Goal: Task Accomplishment & Management: Manage account settings

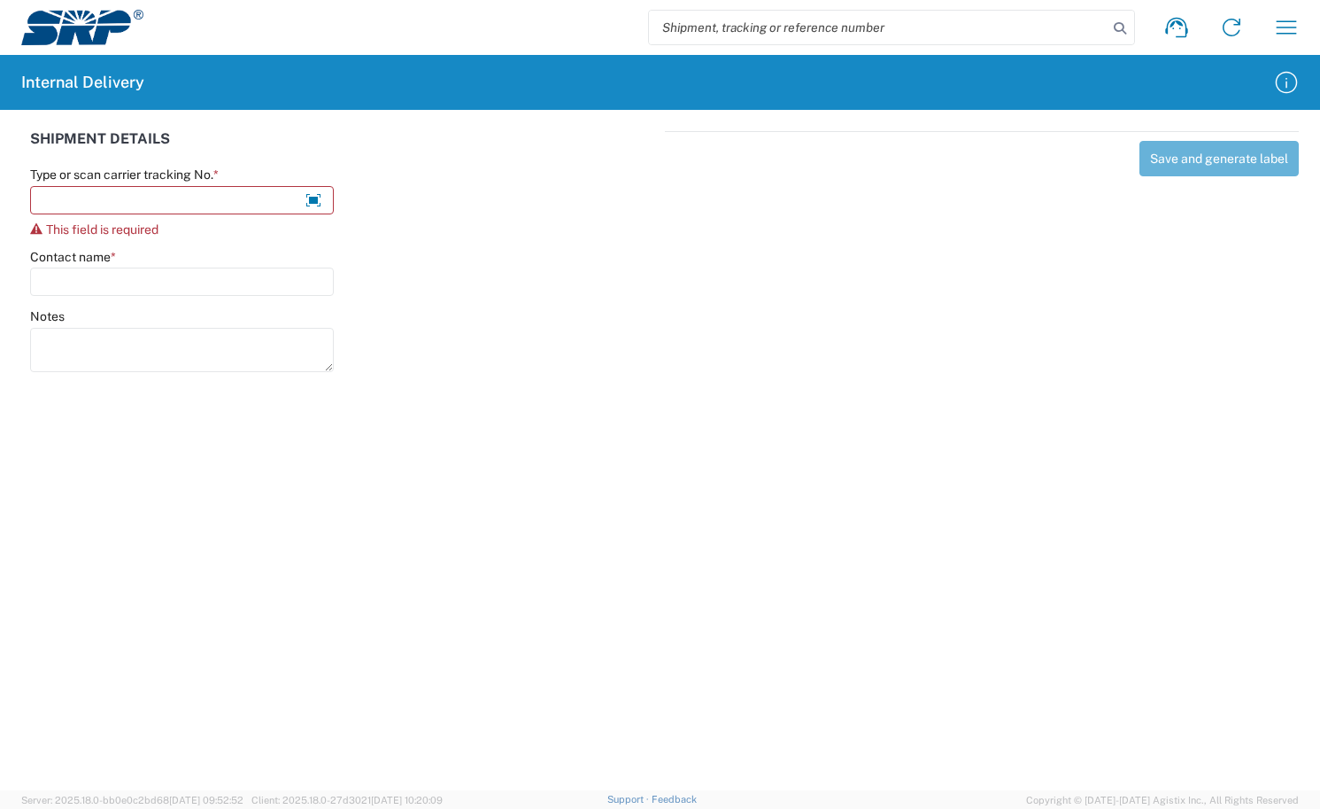
click at [97, 22] on img at bounding box center [82, 27] width 122 height 35
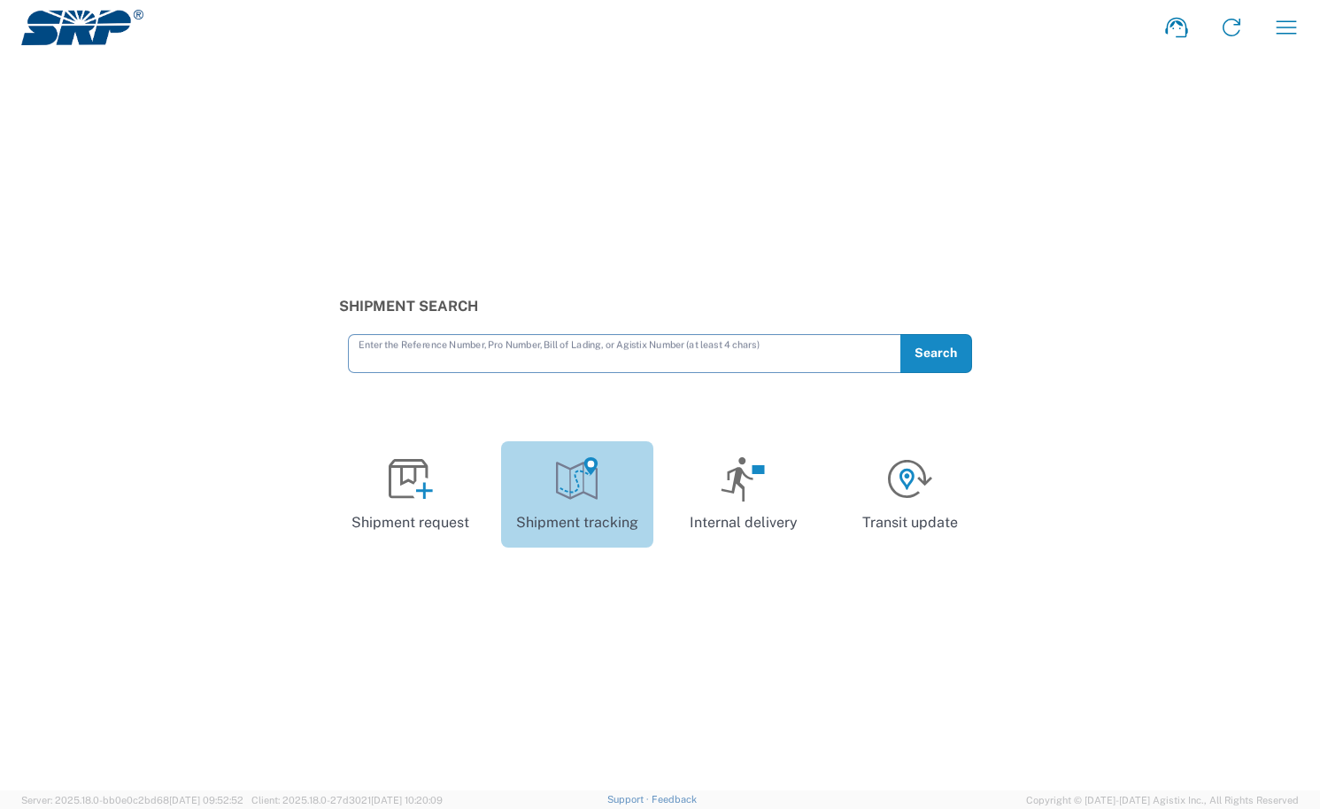
click at [580, 500] on icon at bounding box center [577, 479] width 44 height 44
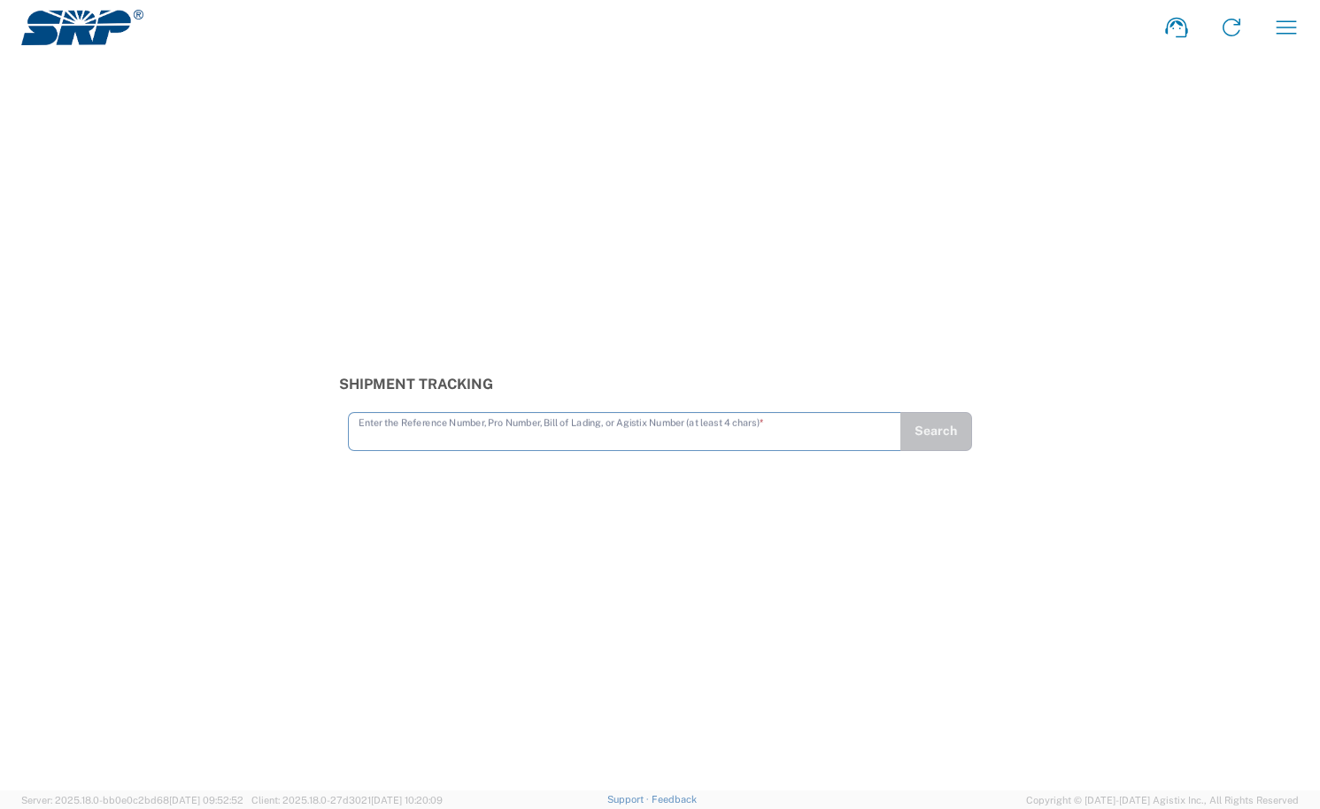
click at [784, 430] on input "text" at bounding box center [625, 429] width 532 height 31
click at [729, 421] on input "text" at bounding box center [625, 429] width 532 height 31
click at [524, 441] on input "text" at bounding box center [625, 429] width 532 height 31
click at [595, 517] on div "Shipment Tracking Enter the Reference Number, Pro Number, Bill of Lading, or Ag…" at bounding box center [660, 422] width 1320 height 735
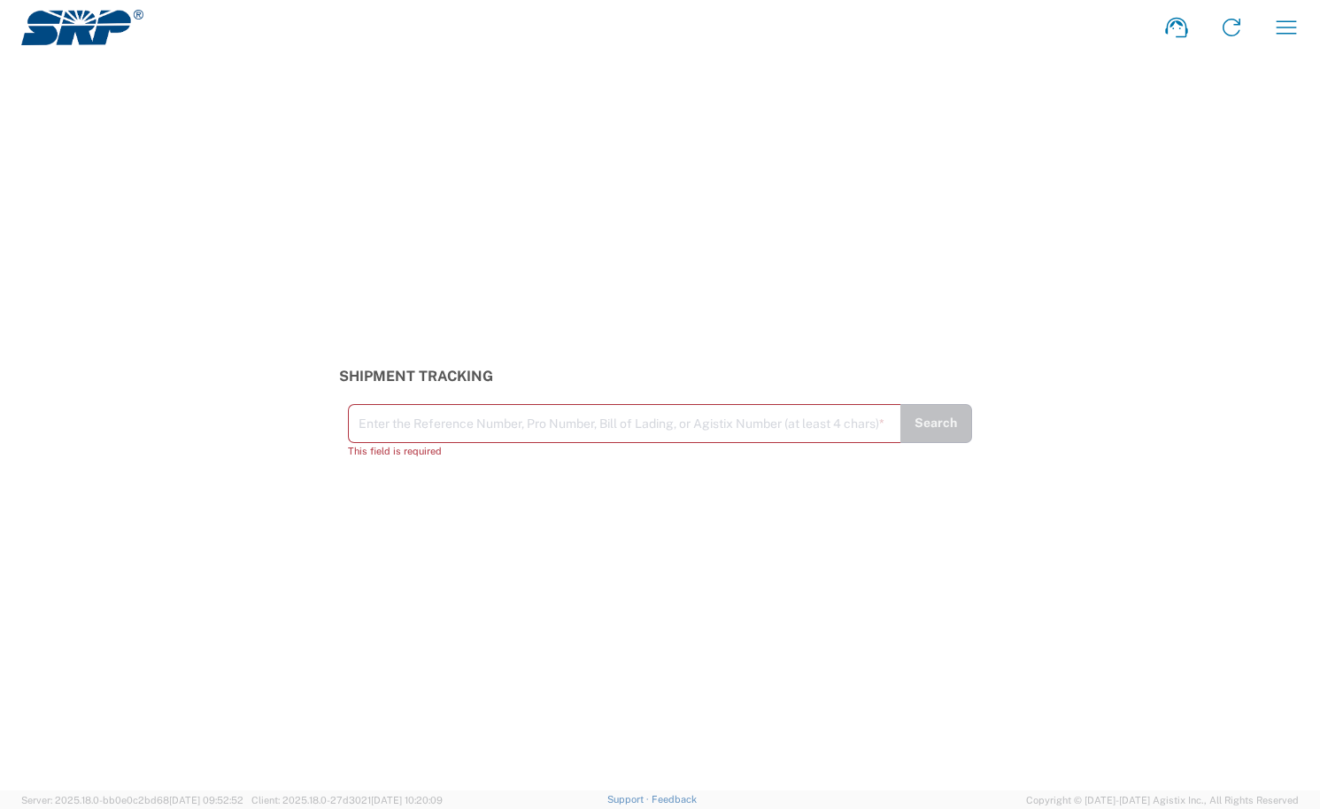
click at [436, 421] on input "text" at bounding box center [625, 421] width 532 height 31
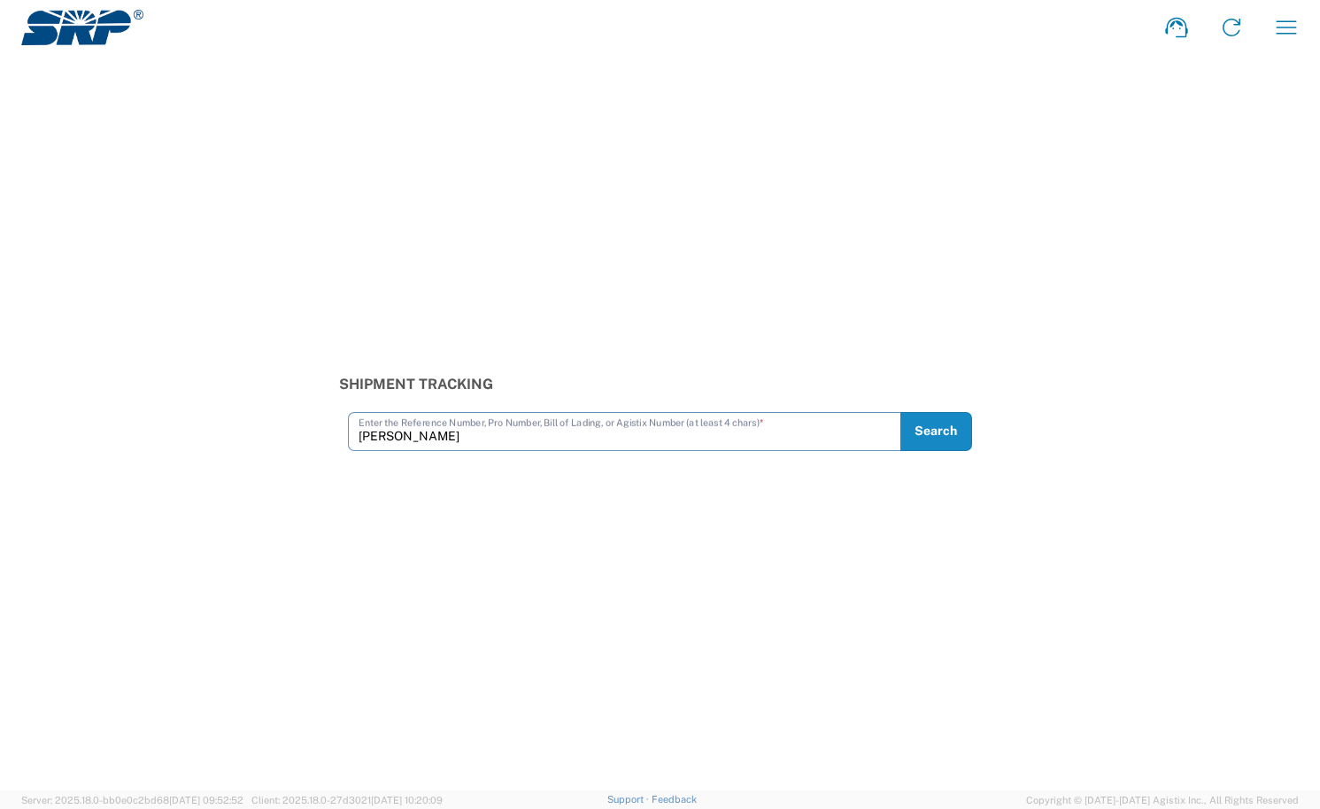
type input "[PERSON_NAME]"
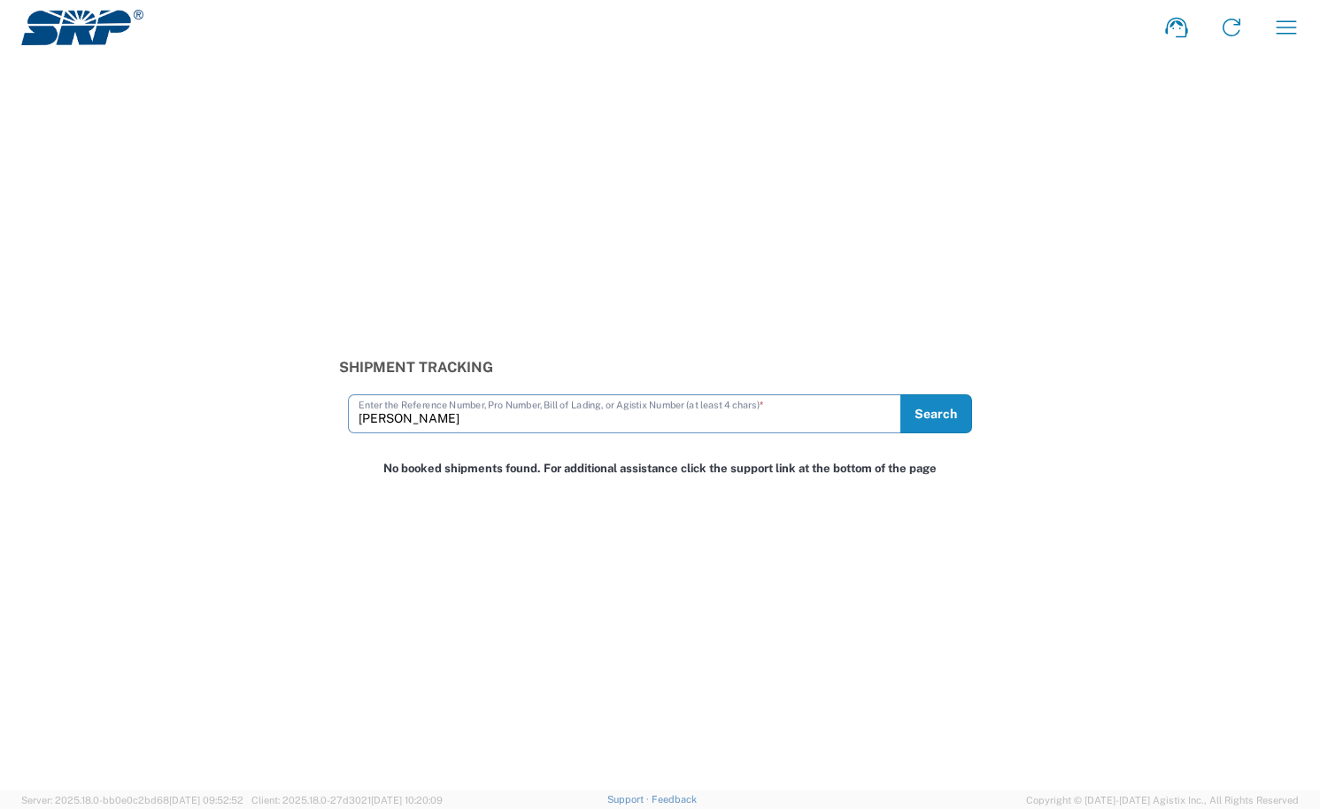
drag, startPoint x: 469, startPoint y: 416, endPoint x: 338, endPoint y: 422, distance: 131.2
click at [338, 422] on div "Shipment Tracking [PERSON_NAME] Enter the Reference Number, Pro Number, Bill of…" at bounding box center [660, 396] width 661 height 74
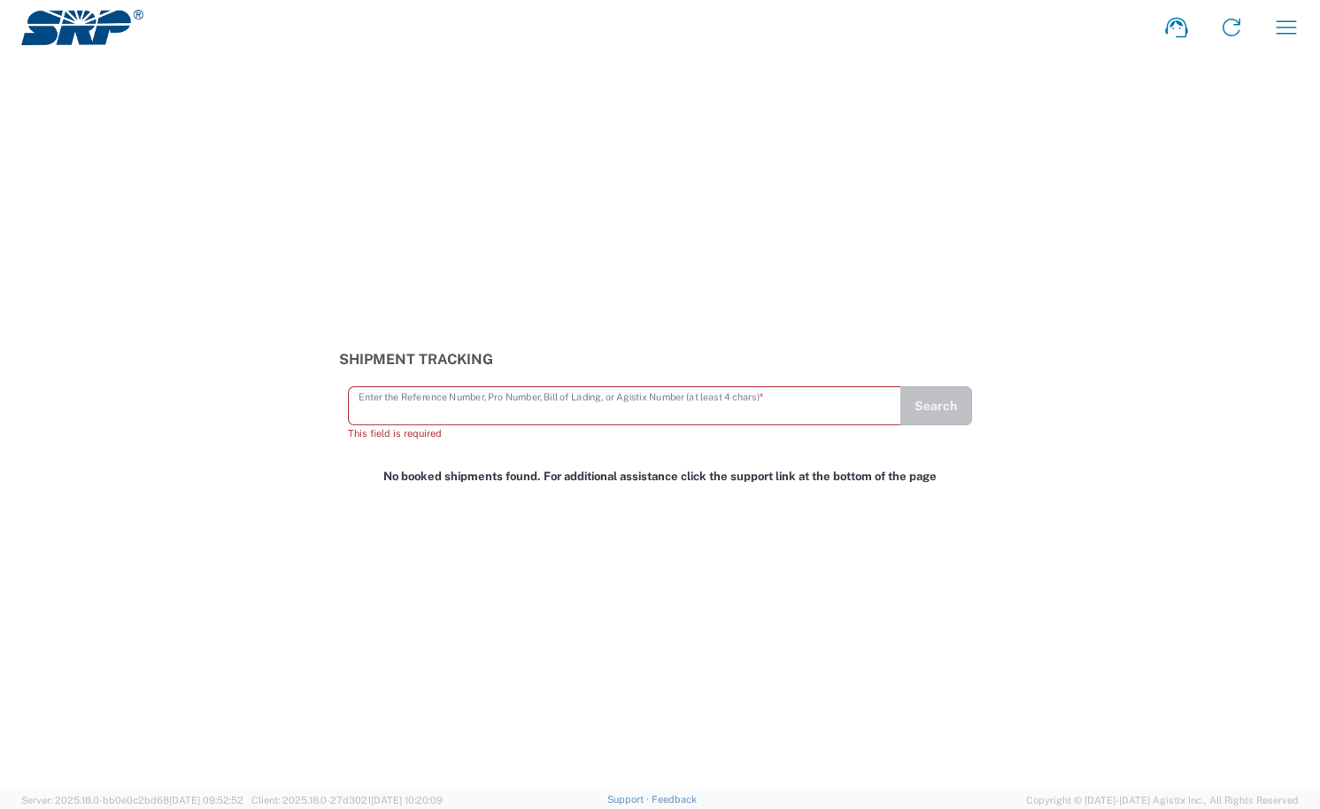
drag, startPoint x: 456, startPoint y: 619, endPoint x: 422, endPoint y: 415, distance: 206.4
click at [457, 619] on div "Shipment Tracking Enter the Reference Number, Pro Number, Bill of Lading, or Ag…" at bounding box center [660, 422] width 1320 height 735
click at [44, 13] on img at bounding box center [82, 27] width 122 height 35
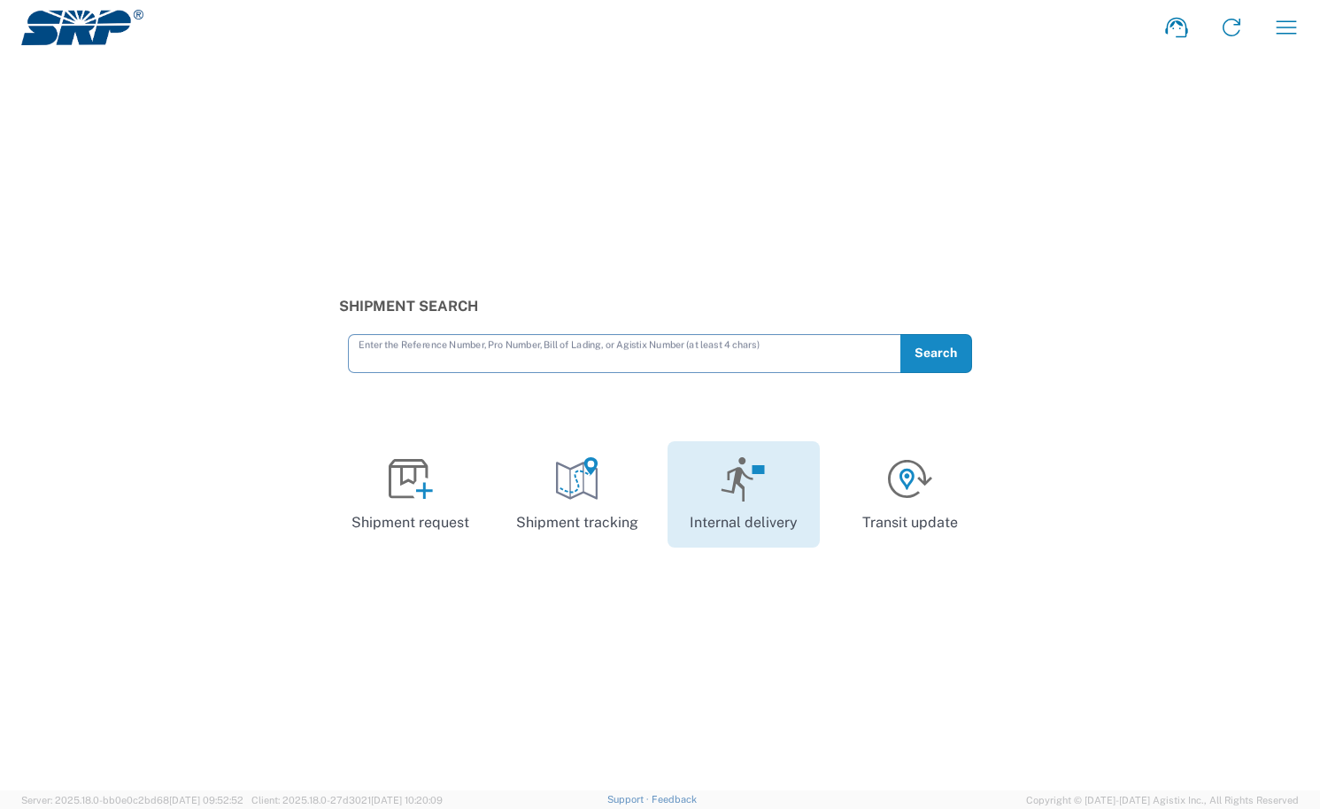
click at [743, 520] on link "Internal delivery" at bounding box center [744, 494] width 152 height 106
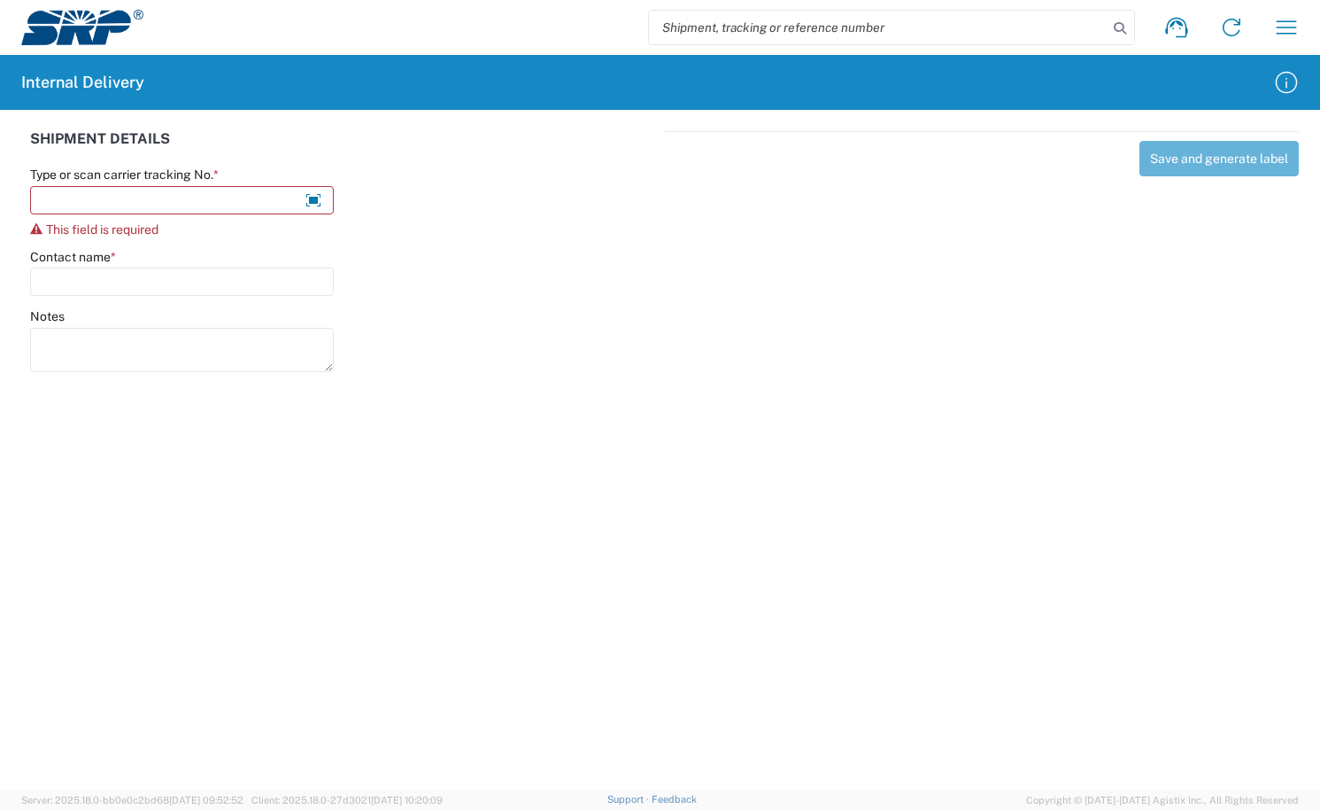
click at [86, 41] on img at bounding box center [82, 27] width 122 height 35
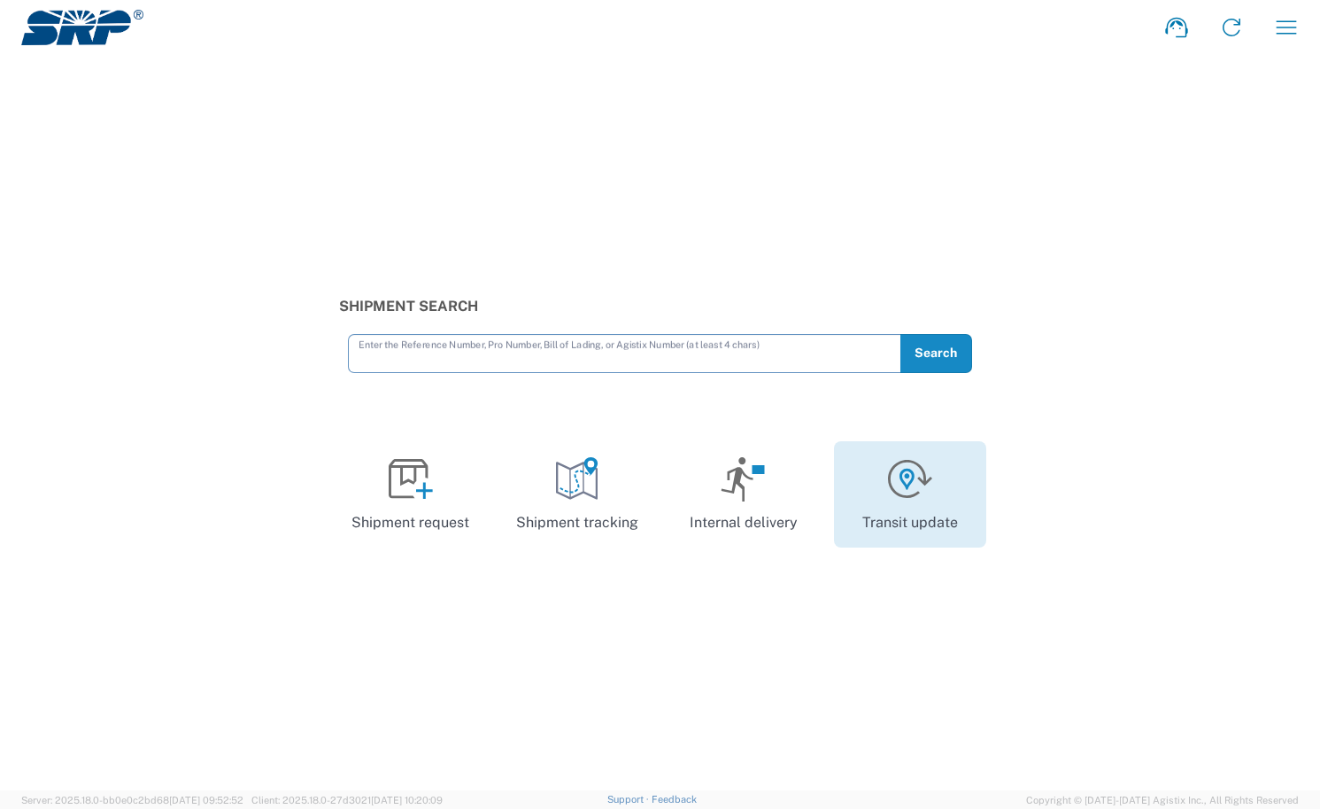
click at [922, 485] on icon at bounding box center [910, 479] width 44 height 44
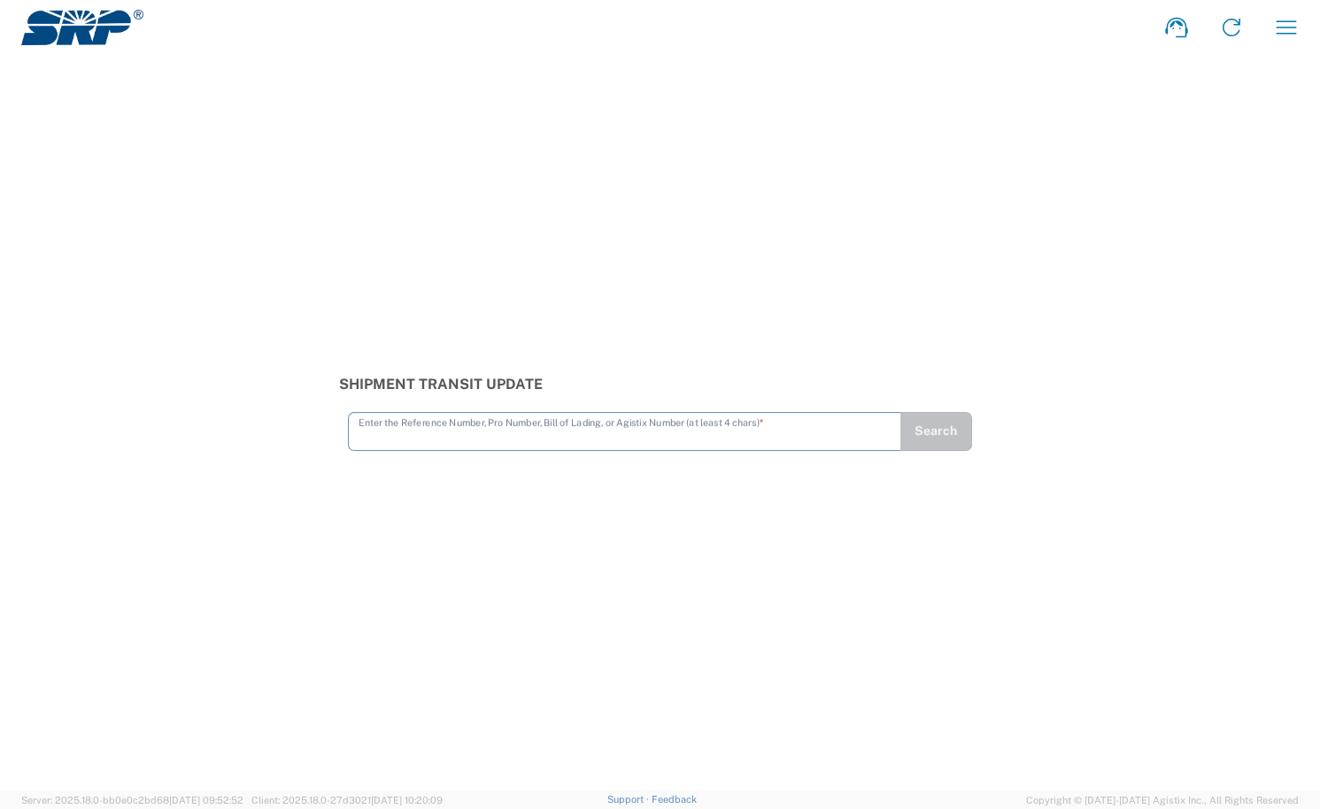
click at [655, 434] on input "text" at bounding box center [625, 429] width 532 height 31
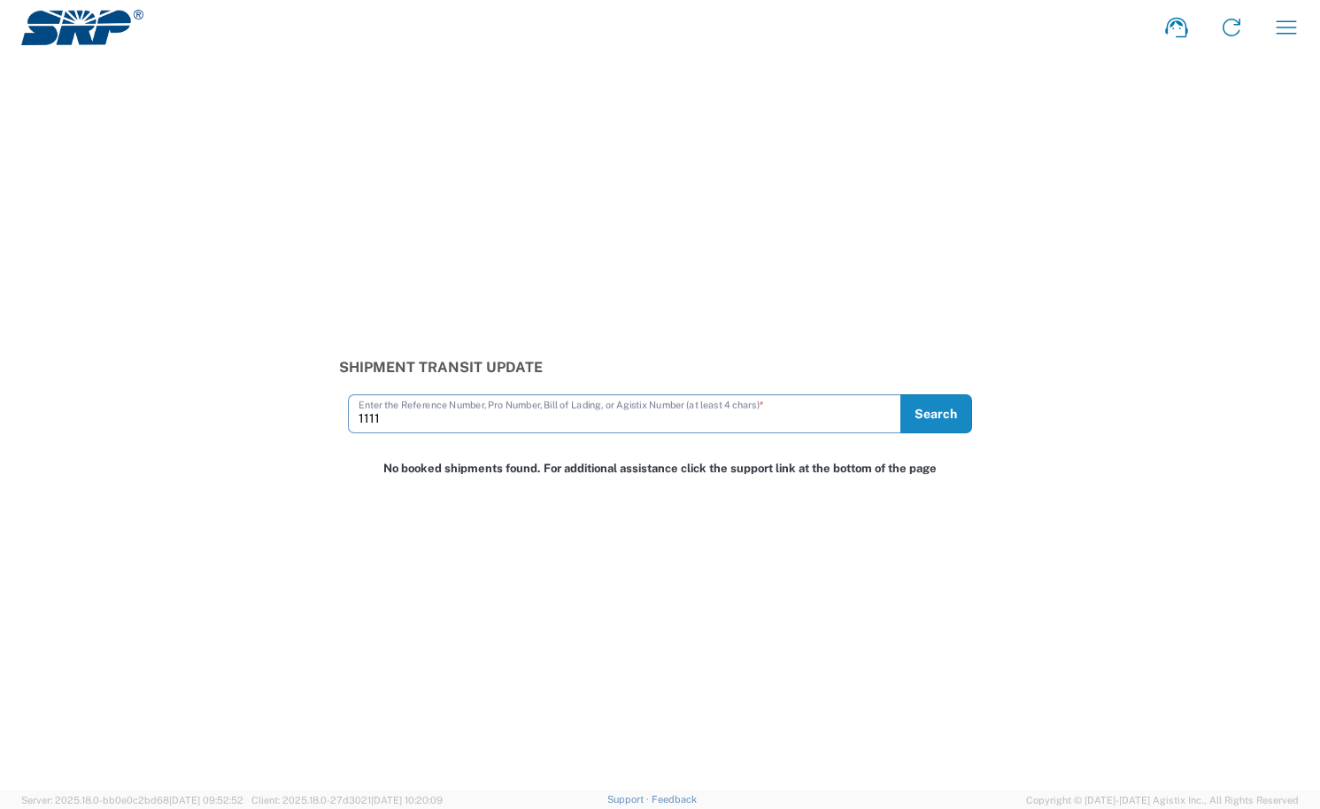
drag, startPoint x: 417, startPoint y: 423, endPoint x: 310, endPoint y: 446, distance: 109.6
click at [312, 430] on div "Shipment Transit Update 1111 Enter the Reference Number, Pro Number, Bill of La…" at bounding box center [660, 396] width 1320 height 74
drag, startPoint x: 396, startPoint y: 419, endPoint x: 328, endPoint y: 431, distance: 69.3
click at [328, 430] on div "Shipment Transit Update cab1 Enter the Reference Number, Pro Number, Bill of La…" at bounding box center [660, 396] width 1320 height 74
type input "pab380"
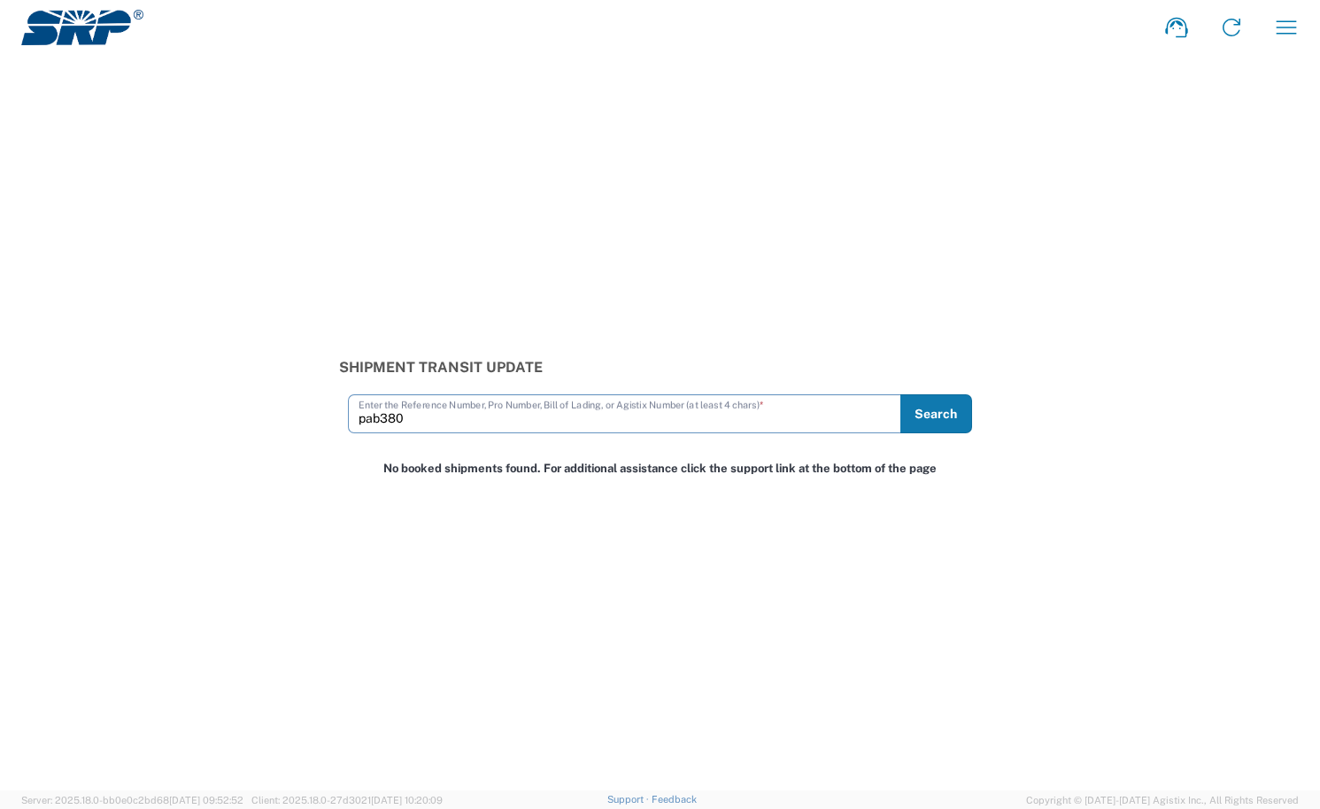
click at [945, 418] on button "Search" at bounding box center [937, 413] width 72 height 39
click at [739, 604] on div "Shipment Transit Update pab380 Enter the Reference Number, Pro Number, Bill of …" at bounding box center [660, 422] width 1320 height 735
drag, startPoint x: 739, startPoint y: 604, endPoint x: 670, endPoint y: 489, distance: 134.7
click at [610, 492] on div "Shipment Transit Update pab380 Enter the Reference Number, Pro Number, Bill of …" at bounding box center [660, 422] width 1320 height 735
click at [958, 412] on button "Search" at bounding box center [937, 413] width 72 height 39
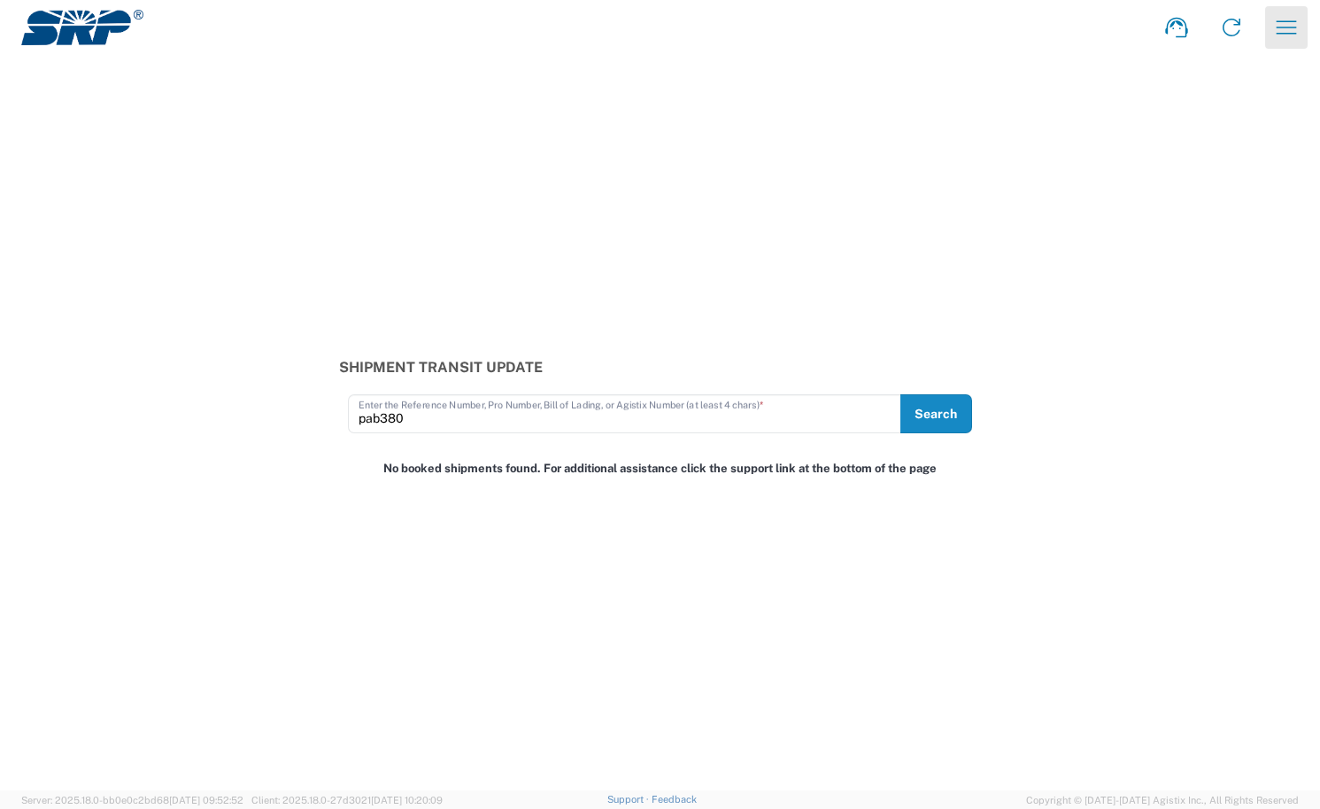
click at [1288, 21] on icon "button" at bounding box center [1287, 26] width 20 height 13
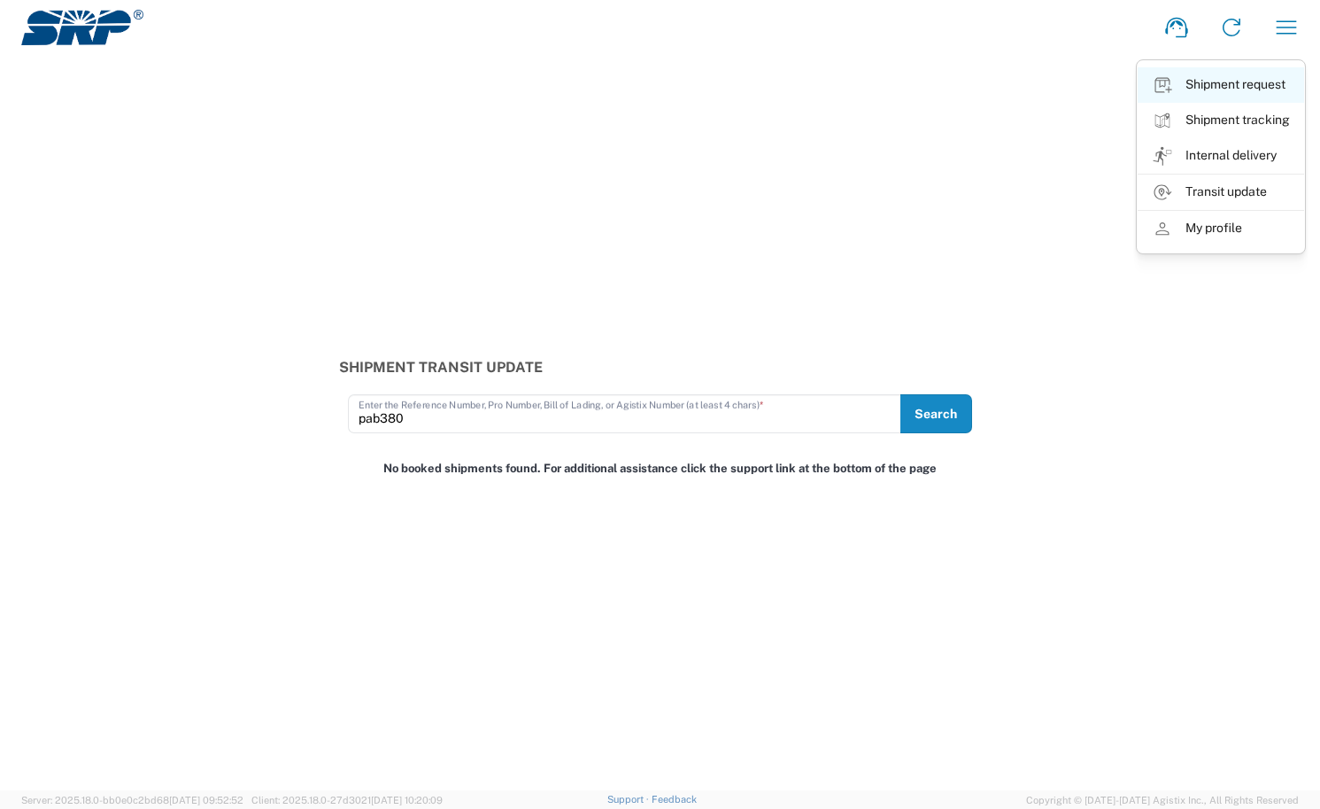
click at [1256, 88] on link "Shipment request" at bounding box center [1221, 84] width 166 height 35
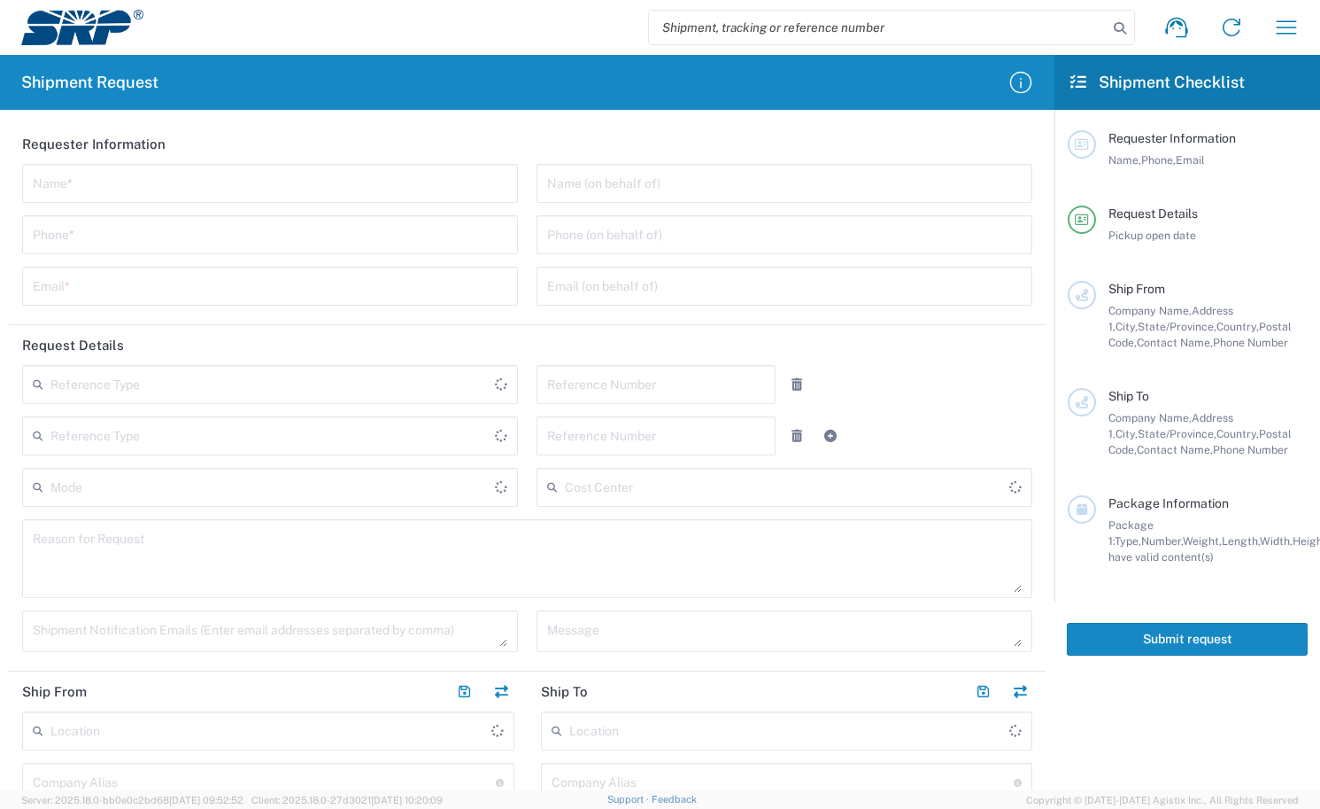
type input "Internal Order"
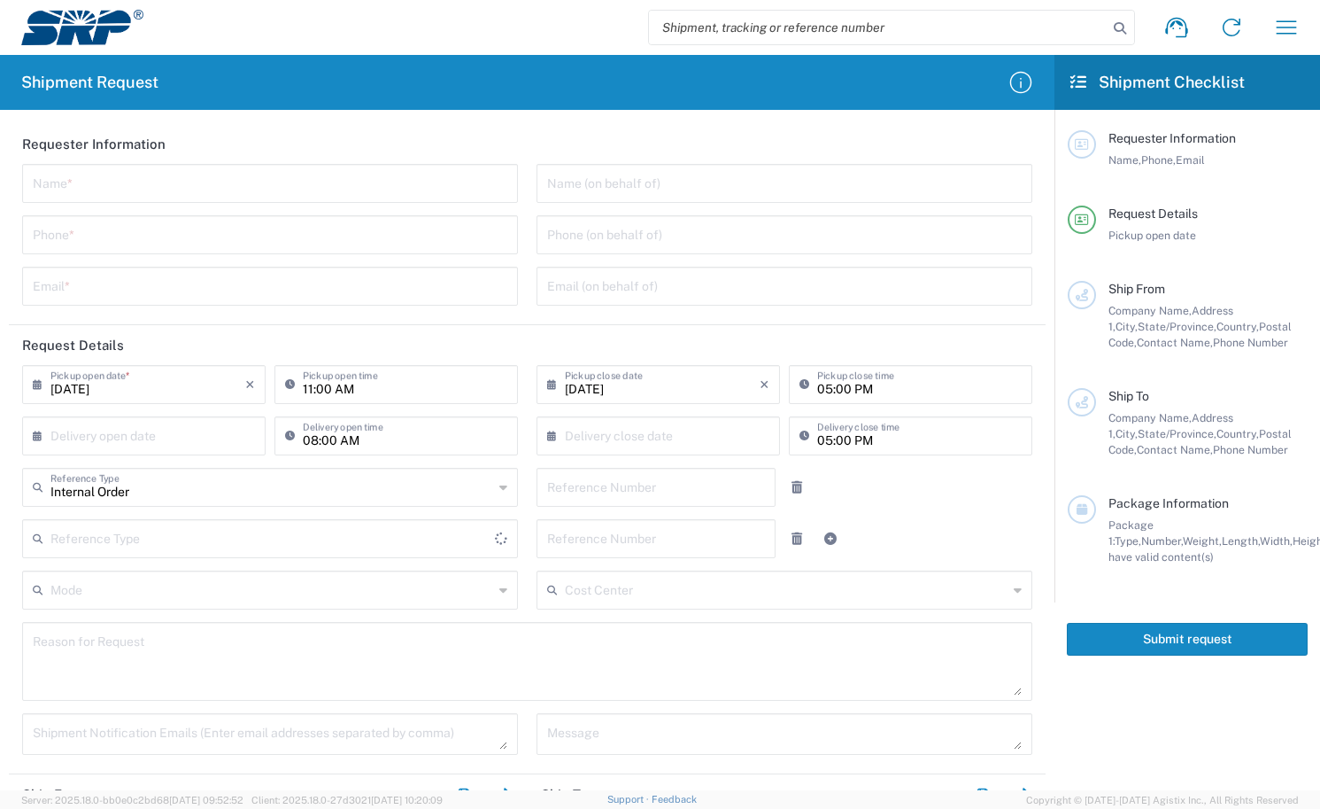
type input "[GEOGRAPHIC_DATA]"
click at [1297, 15] on icon "button" at bounding box center [1287, 27] width 28 height 28
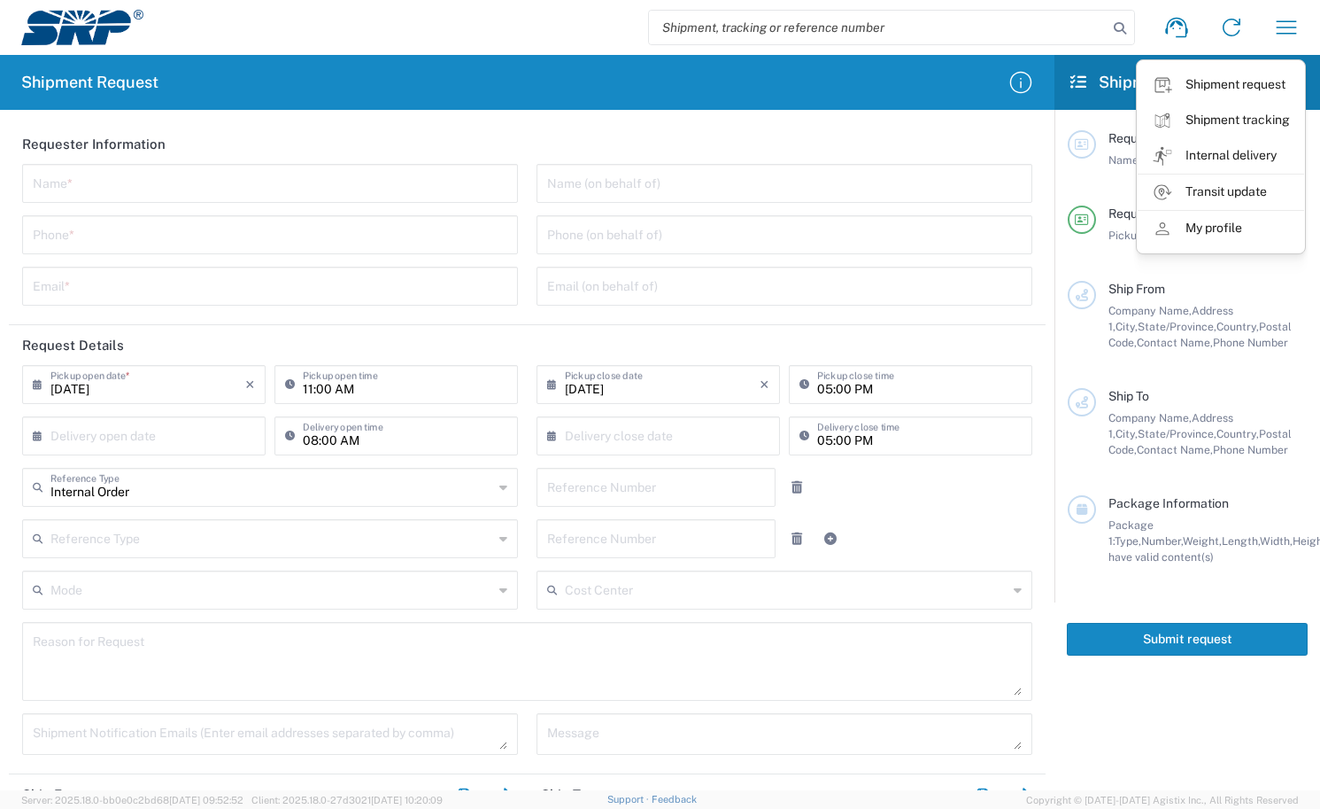
click at [1227, 229] on link "My profile" at bounding box center [1221, 228] width 166 height 35
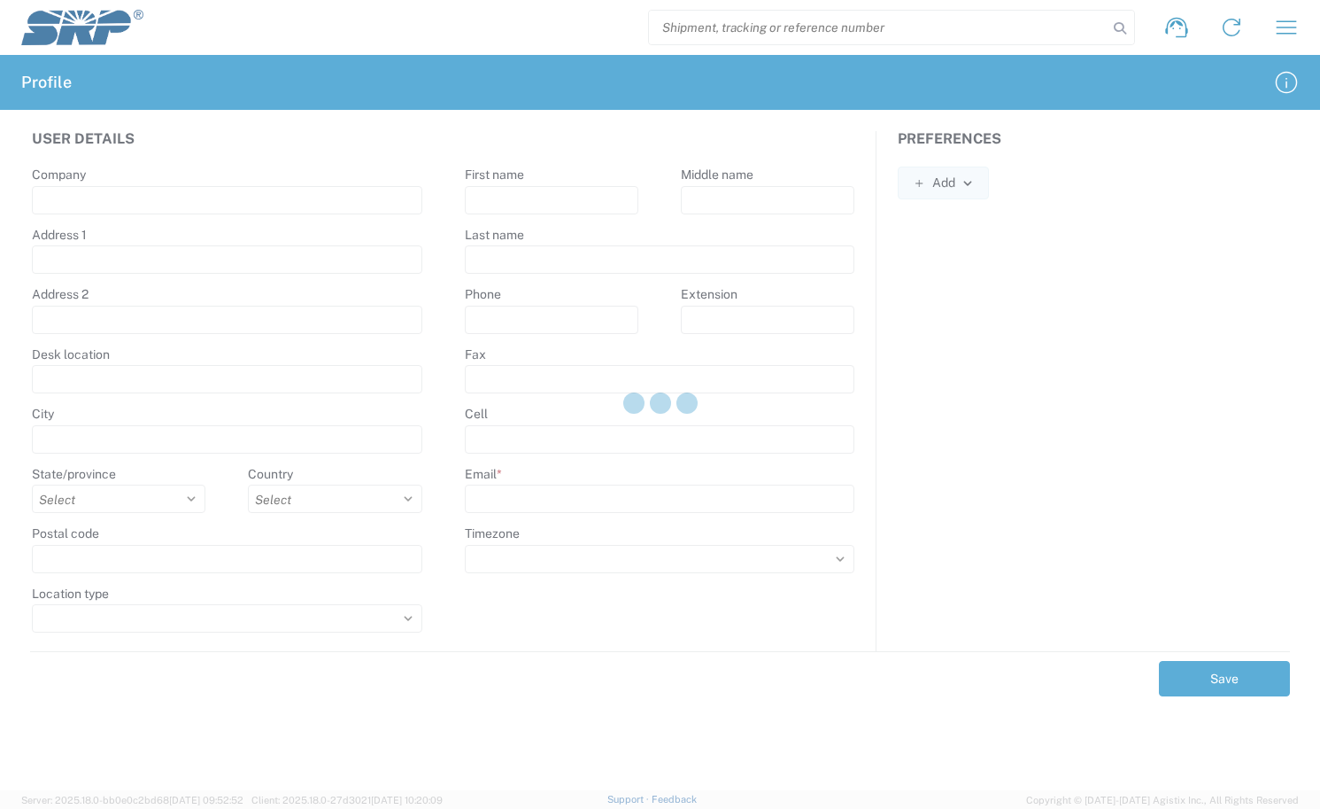
type input "Salt River Project"
type input "[STREET_ADDRESS]"
type input "Tempe"
select select
select select "US"
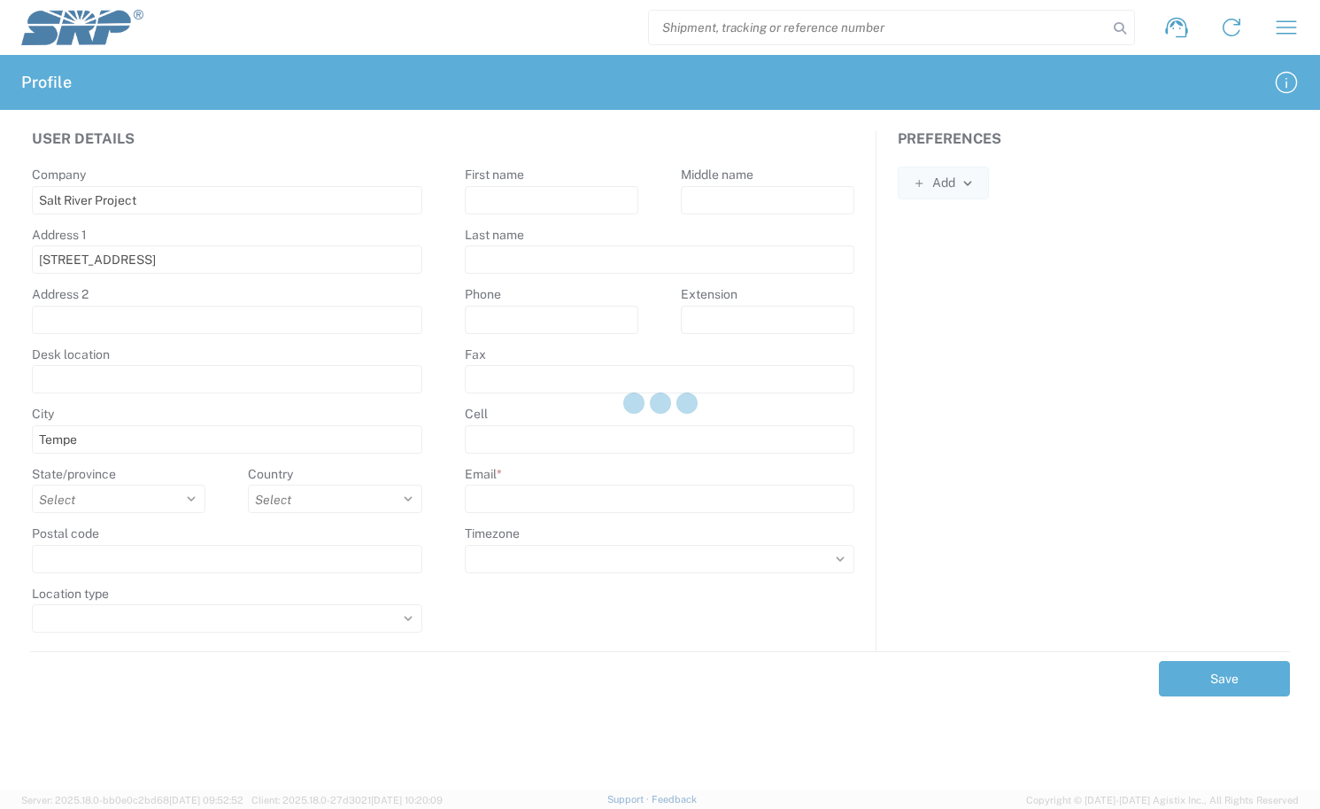
type input "85281"
type input "[PERSON_NAME]"
type input "Leyvazetina"
type input "[PHONE_NUMBER]"
type input "[PERSON_NAME][EMAIL_ADDRESS][DOMAIN_NAME]"
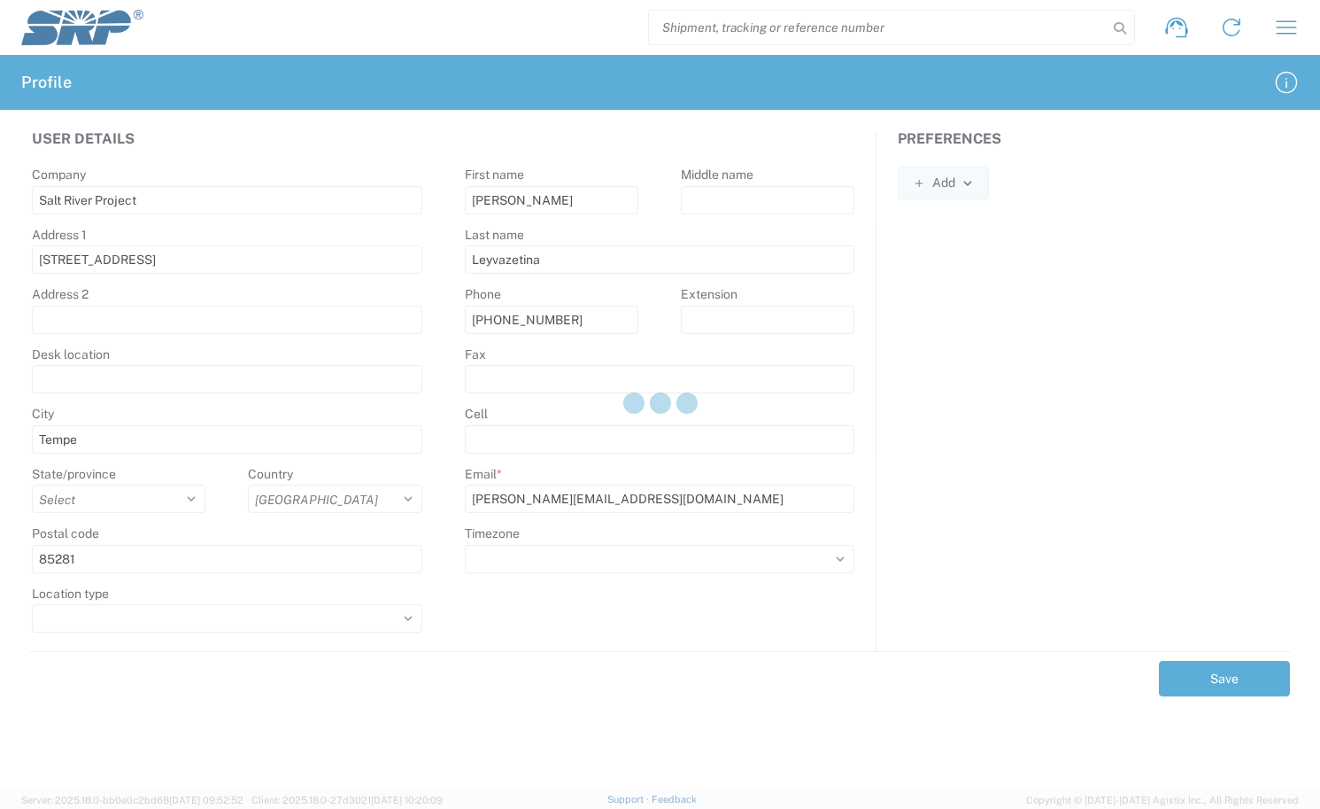
select select
select select "America/[GEOGRAPHIC_DATA]"
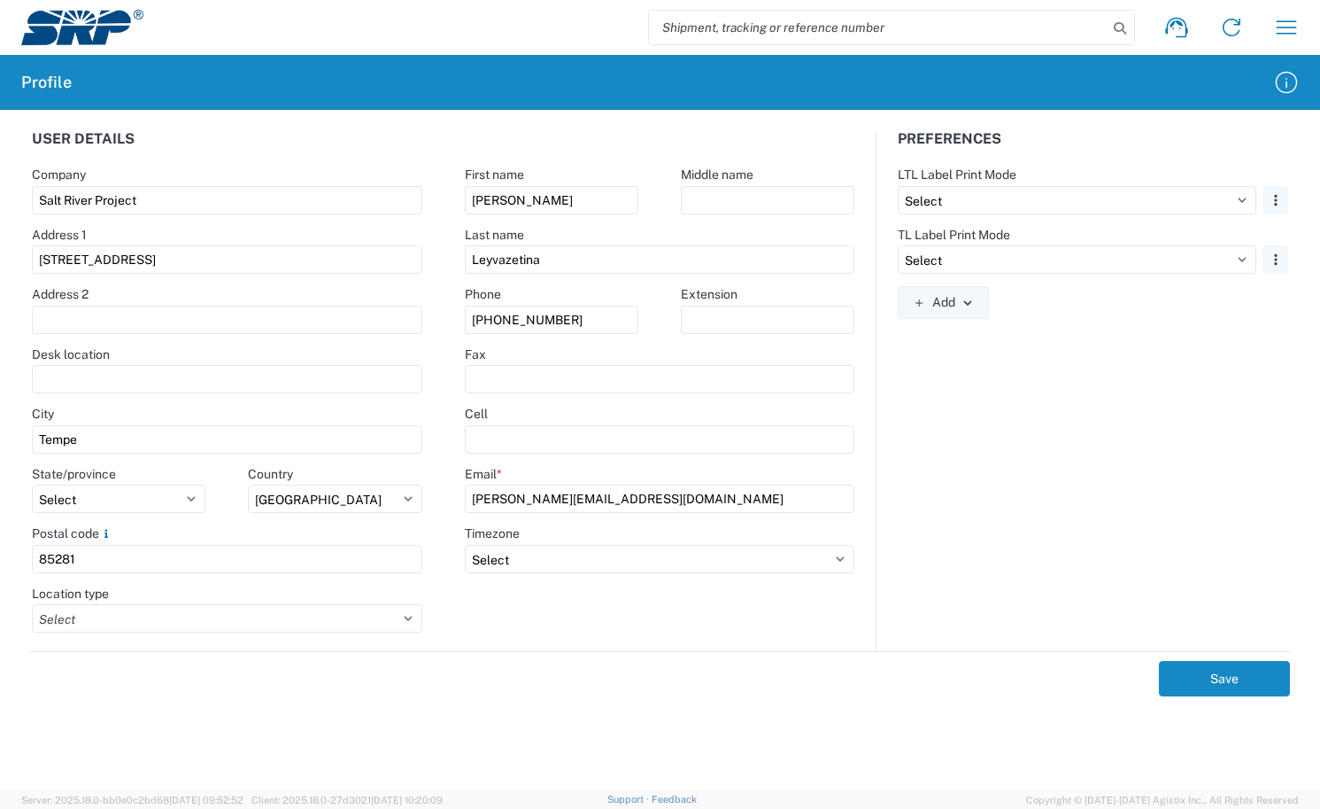
click at [999, 406] on div "Preferences LTL Label Print Mode Select Plain Thermal Remove TL Label Print Mod…" at bounding box center [1093, 391] width 433 height 520
click at [970, 204] on select "Select Plain Thermal" at bounding box center [1077, 200] width 359 height 28
click at [1050, 478] on div "Preferences LTL Label Print Mode Select Plain Thermal Remove TL Label Print Mod…" at bounding box center [1093, 391] width 433 height 520
click at [978, 265] on select "Select Plain Thermal" at bounding box center [1077, 259] width 359 height 28
click at [997, 423] on div "Preferences LTL Label Print Mode Select Plain Thermal Remove TL Label Print Mod…" at bounding box center [1093, 391] width 433 height 520
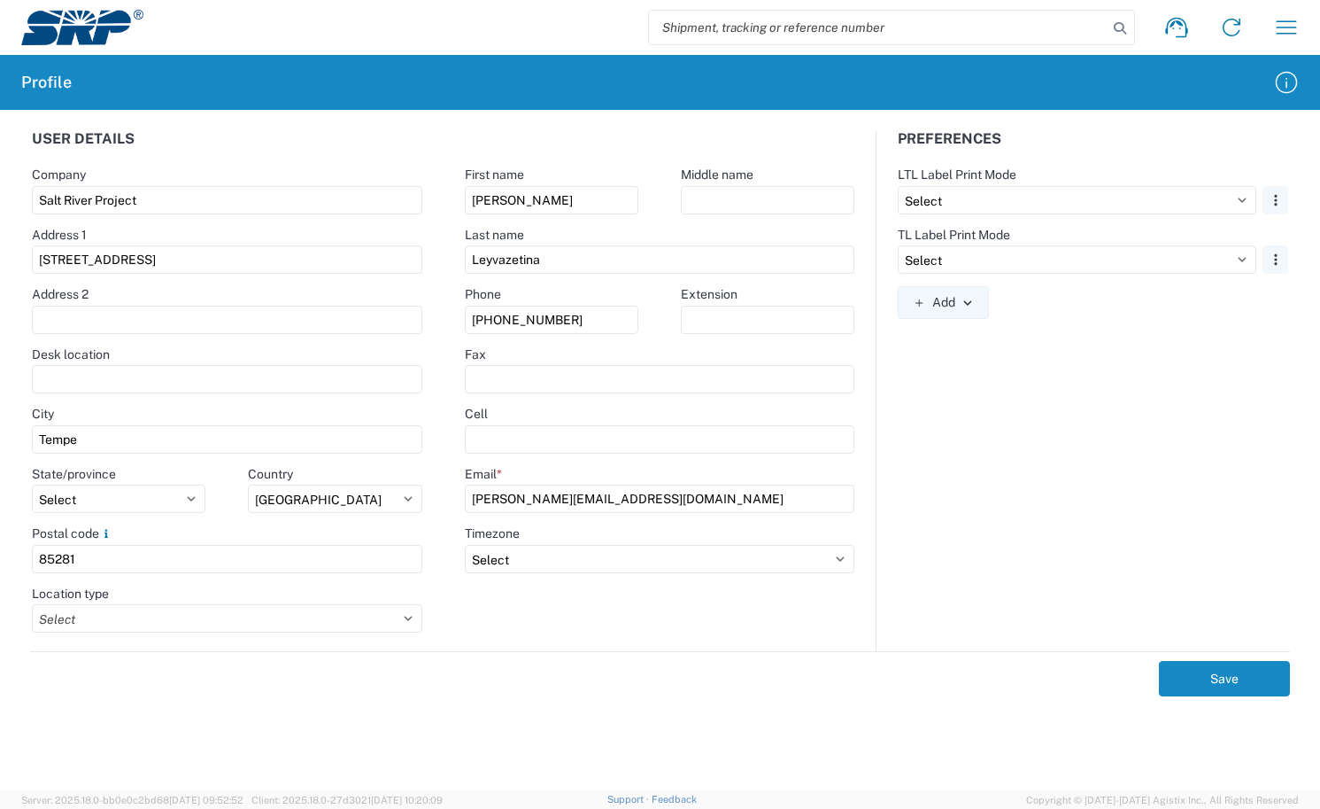
click at [951, 449] on div "Preferences LTL Label Print Mode Select Plain Thermal Remove TL Label Print Mod…" at bounding box center [1093, 391] width 433 height 520
click at [956, 461] on div "Preferences LTL Label Print Mode Select Plain Thermal Remove TL Label Print Mod…" at bounding box center [1093, 391] width 433 height 520
click at [1270, 197] on icon "button" at bounding box center [1276, 200] width 12 height 12
click at [1038, 450] on div "Preferences LTL Label Print Mode Select Plain Thermal Remove TL Label Print Mod…" at bounding box center [1093, 391] width 433 height 520
click at [970, 298] on icon "button" at bounding box center [968, 303] width 12 height 12
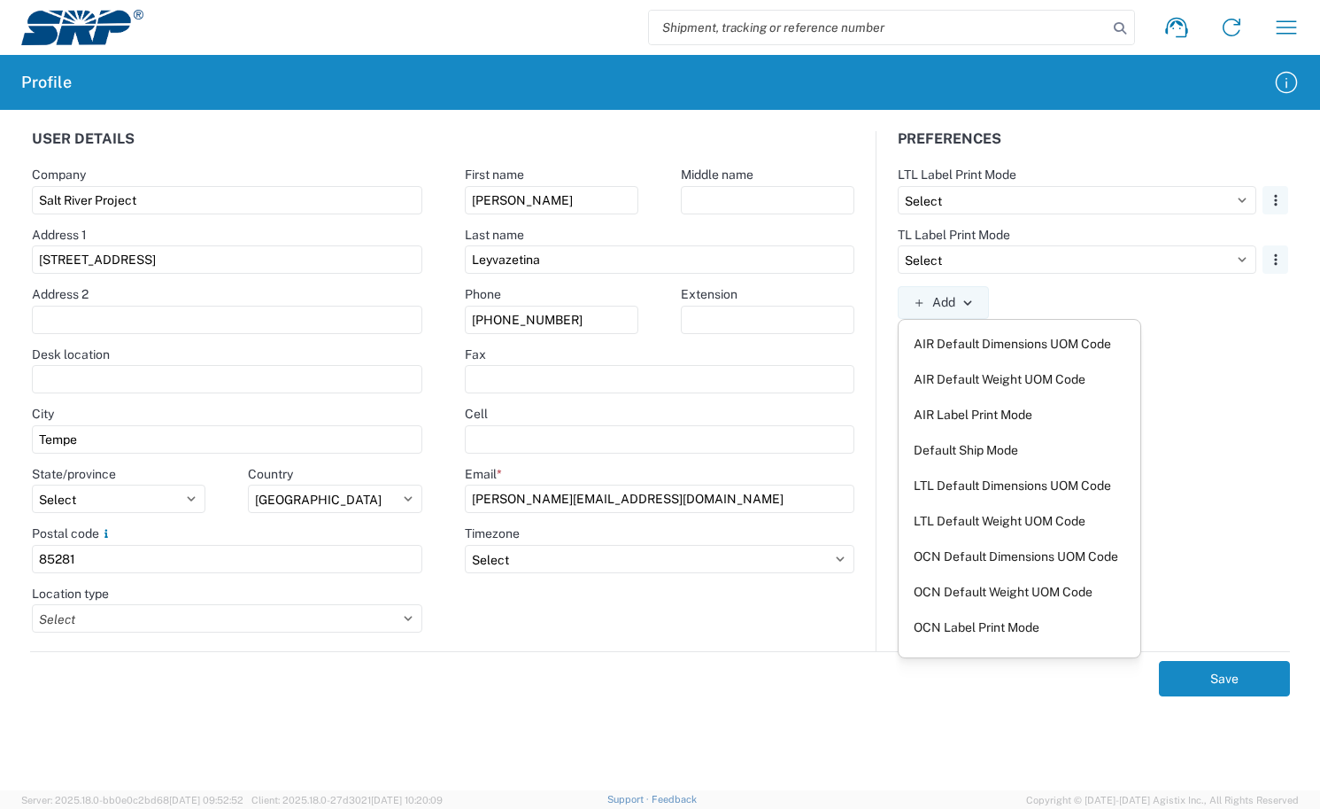
click at [1199, 441] on div "Preferences LTL Label Print Mode Select Plain Thermal Remove TL Label Print Mod…" at bounding box center [1093, 391] width 433 height 520
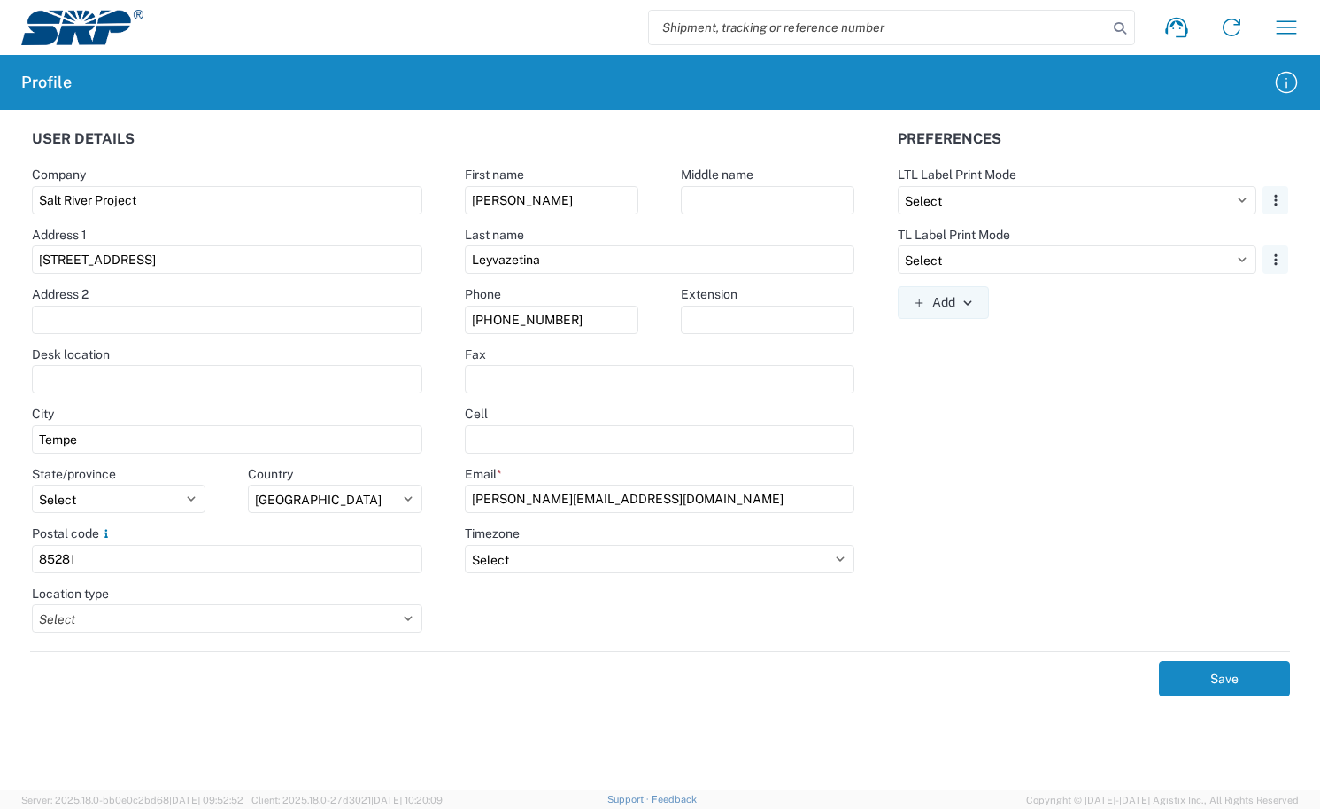
click at [1043, 478] on div "Preferences LTL Label Print Mode Select Plain Thermal Remove TL Label Print Mod…" at bounding box center [1093, 391] width 433 height 520
click at [504, 252] on input "Leyvazetina" at bounding box center [660, 259] width 390 height 28
type input "[PERSON_NAME]"
click at [1159, 661] on button "Save" at bounding box center [1224, 678] width 131 height 35
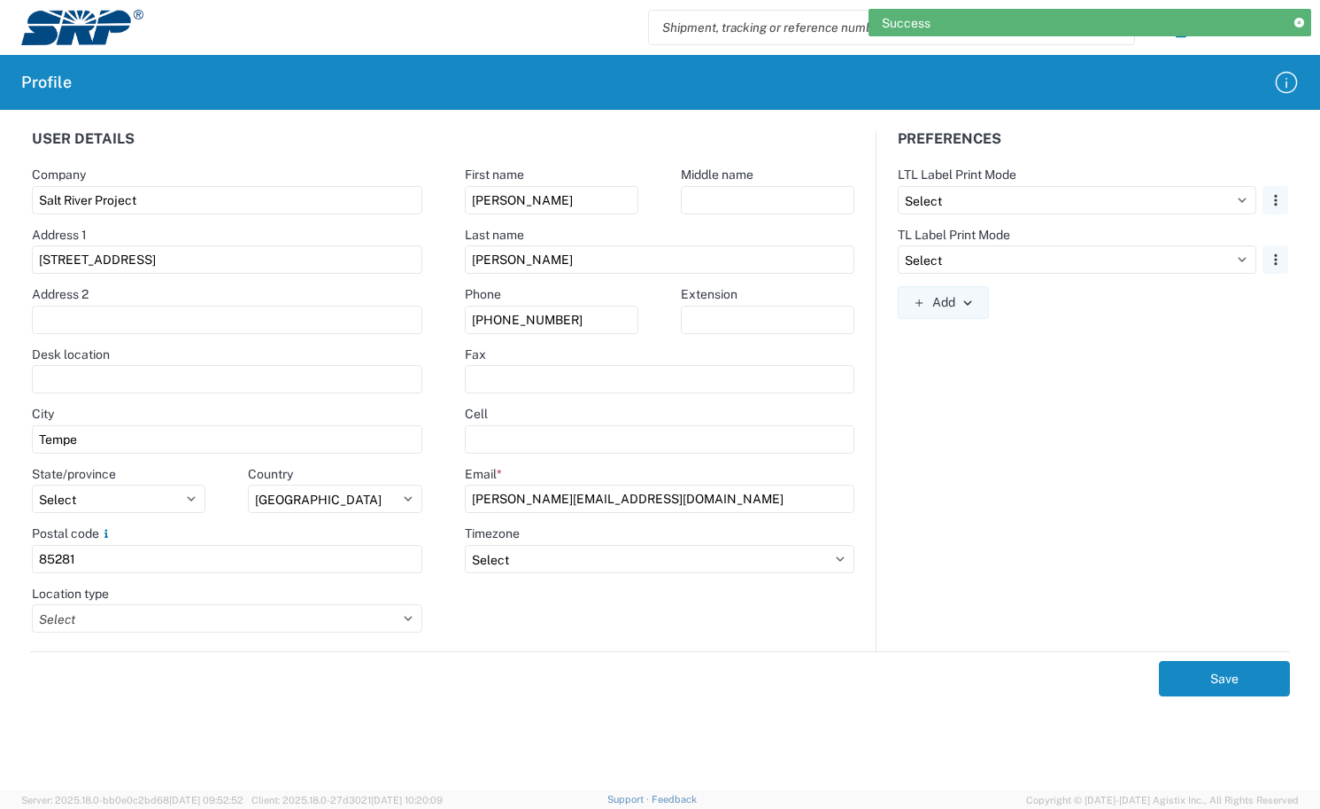
drag, startPoint x: 1132, startPoint y: 530, endPoint x: 1124, endPoint y: 538, distance: 11.9
click at [1131, 530] on div "Preferences LTL Label Print Mode Select Plain Thermal Remove TL Label Print Mod…" at bounding box center [1093, 391] width 433 height 520
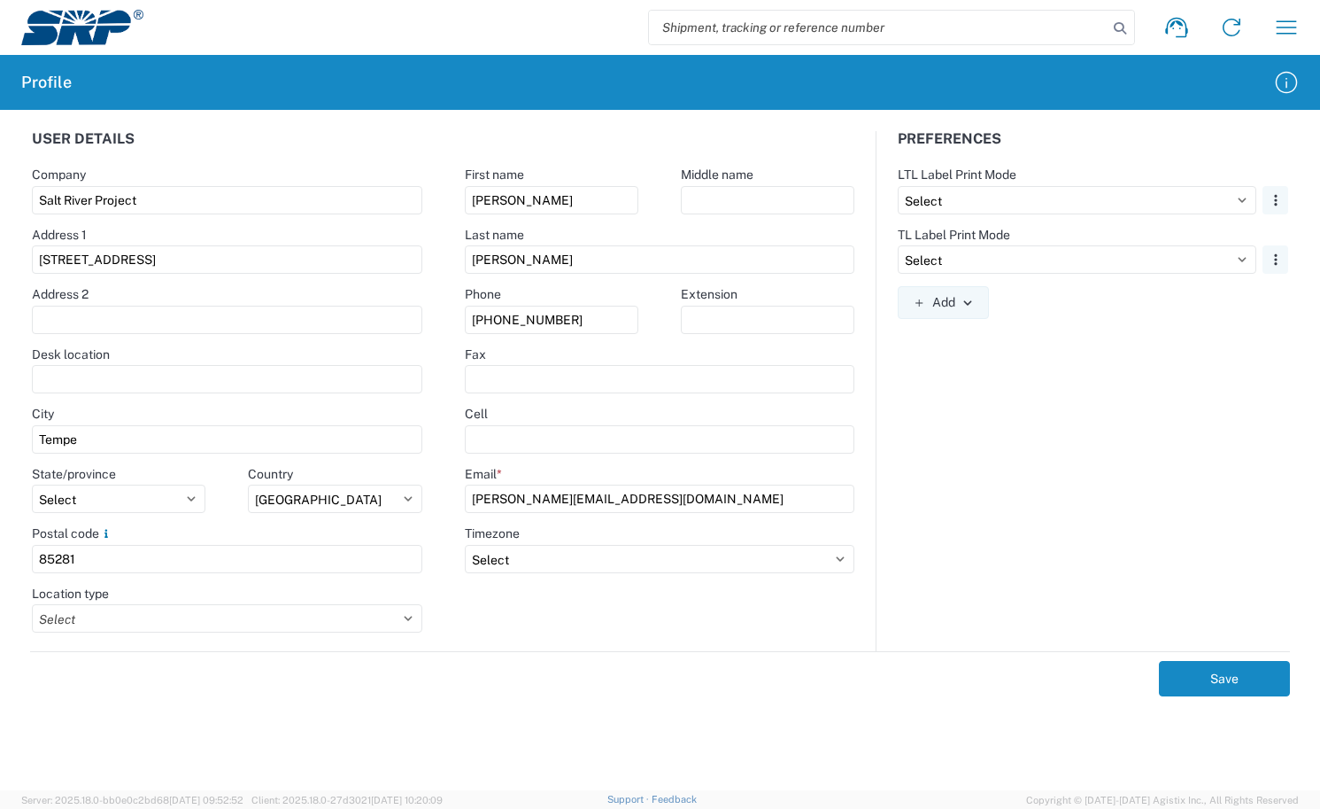
click at [973, 437] on div "Preferences LTL Label Print Mode Select Plain Thermal Remove TL Label Print Mod…" at bounding box center [1093, 391] width 433 height 520
click at [1273, 257] on icon "button" at bounding box center [1276, 259] width 12 height 12
drag, startPoint x: 1068, startPoint y: 449, endPoint x: 1037, endPoint y: 462, distance: 33.7
click at [1067, 453] on div "Preferences LTL Label Print Mode Select Plain Thermal Remove TL Label Print Mod…" at bounding box center [1093, 391] width 433 height 520
click at [715, 692] on div "Save" at bounding box center [660, 673] width 1260 height 45
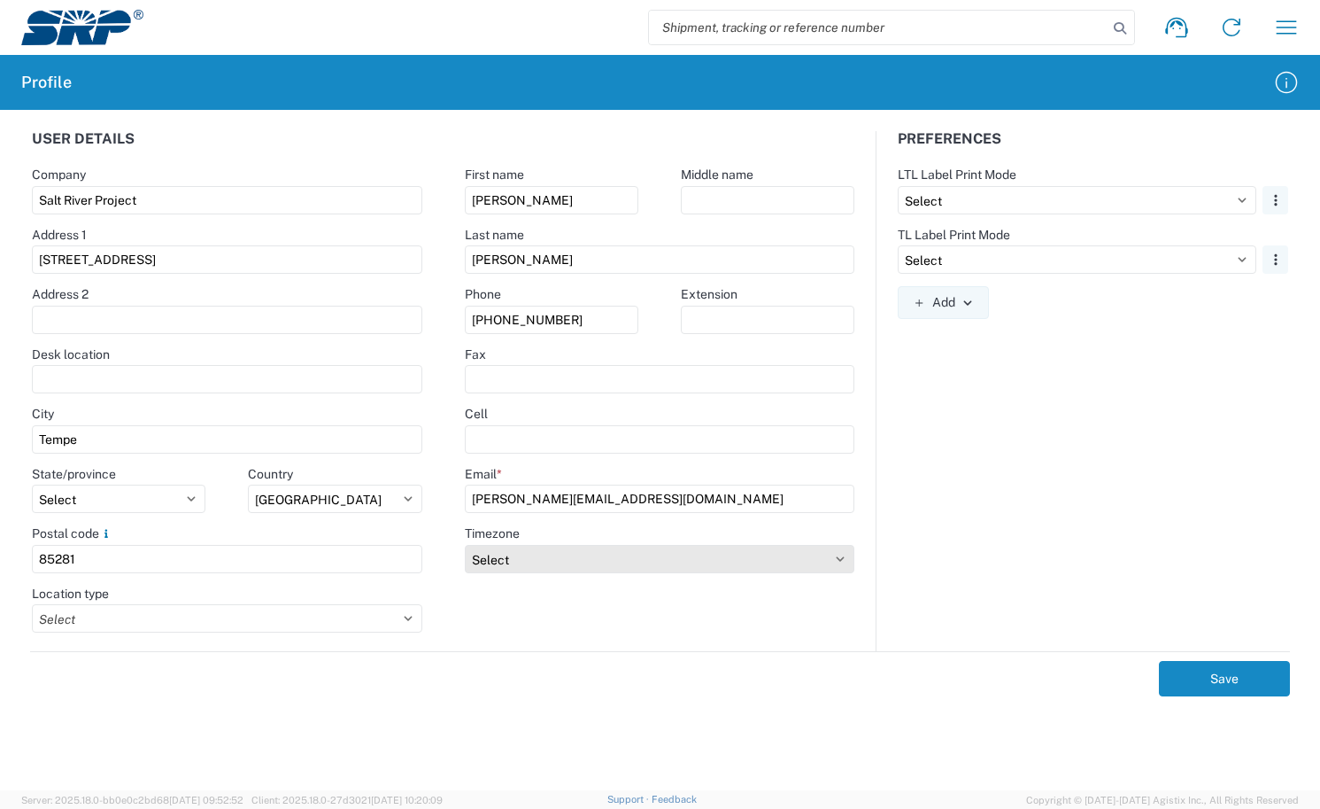
click at [650, 554] on select "Select ACT AET AGT ART AST [GEOGRAPHIC_DATA]/[GEOGRAPHIC_DATA] [GEOGRAPHIC_DATA…" at bounding box center [660, 559] width 390 height 28
click at [628, 554] on select "Select ACT AET AGT ART AST [GEOGRAPHIC_DATA]/[GEOGRAPHIC_DATA] [GEOGRAPHIC_DATA…" at bounding box center [660, 559] width 390 height 28
click at [632, 670] on div "Save" at bounding box center [660, 673] width 1260 height 45
click at [1080, 499] on div "Preferences LTL Label Print Mode Select Plain Thermal Remove TL Label Print Mod…" at bounding box center [1093, 391] width 433 height 520
click at [1058, 510] on div "Preferences LTL Label Print Mode Select Plain Thermal Remove TL Label Print Mod…" at bounding box center [1093, 391] width 433 height 520
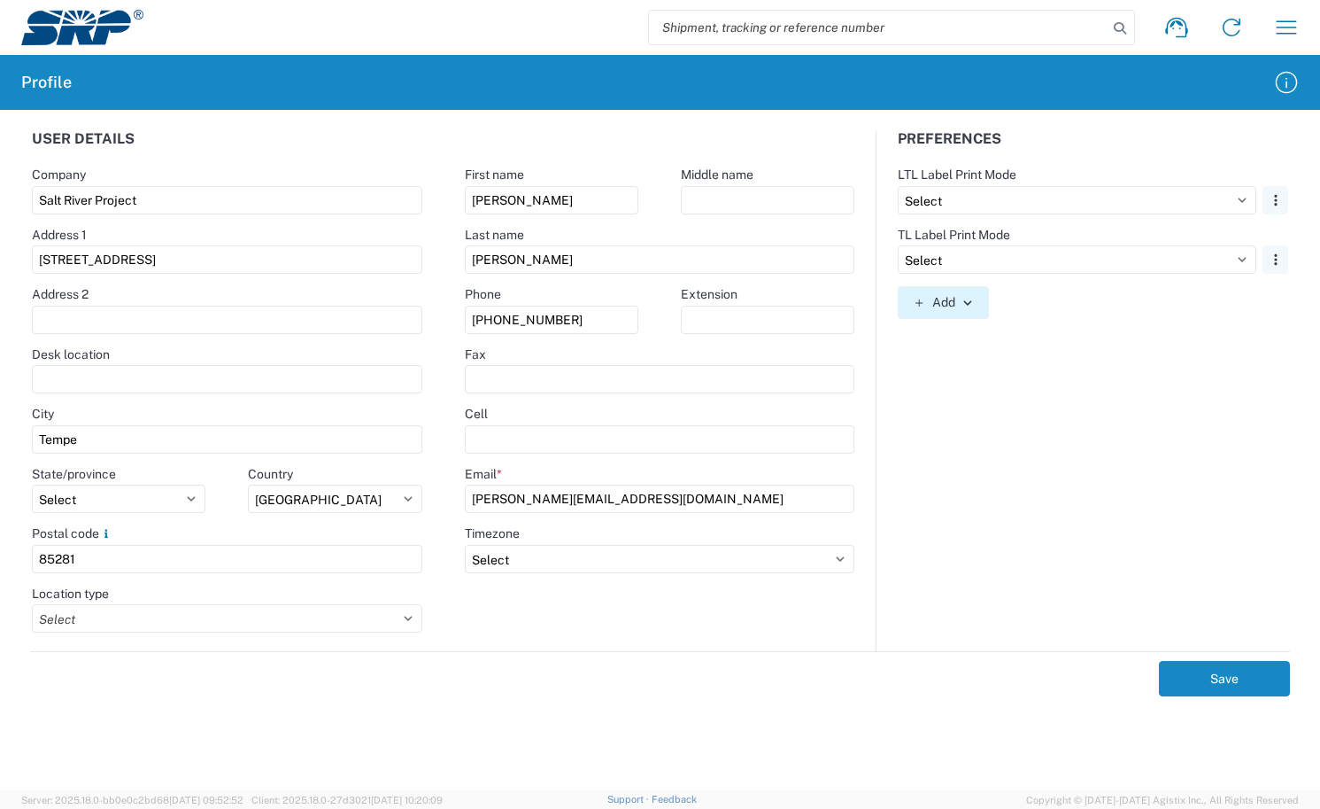
click at [961, 312] on button "Add" at bounding box center [943, 302] width 90 height 33
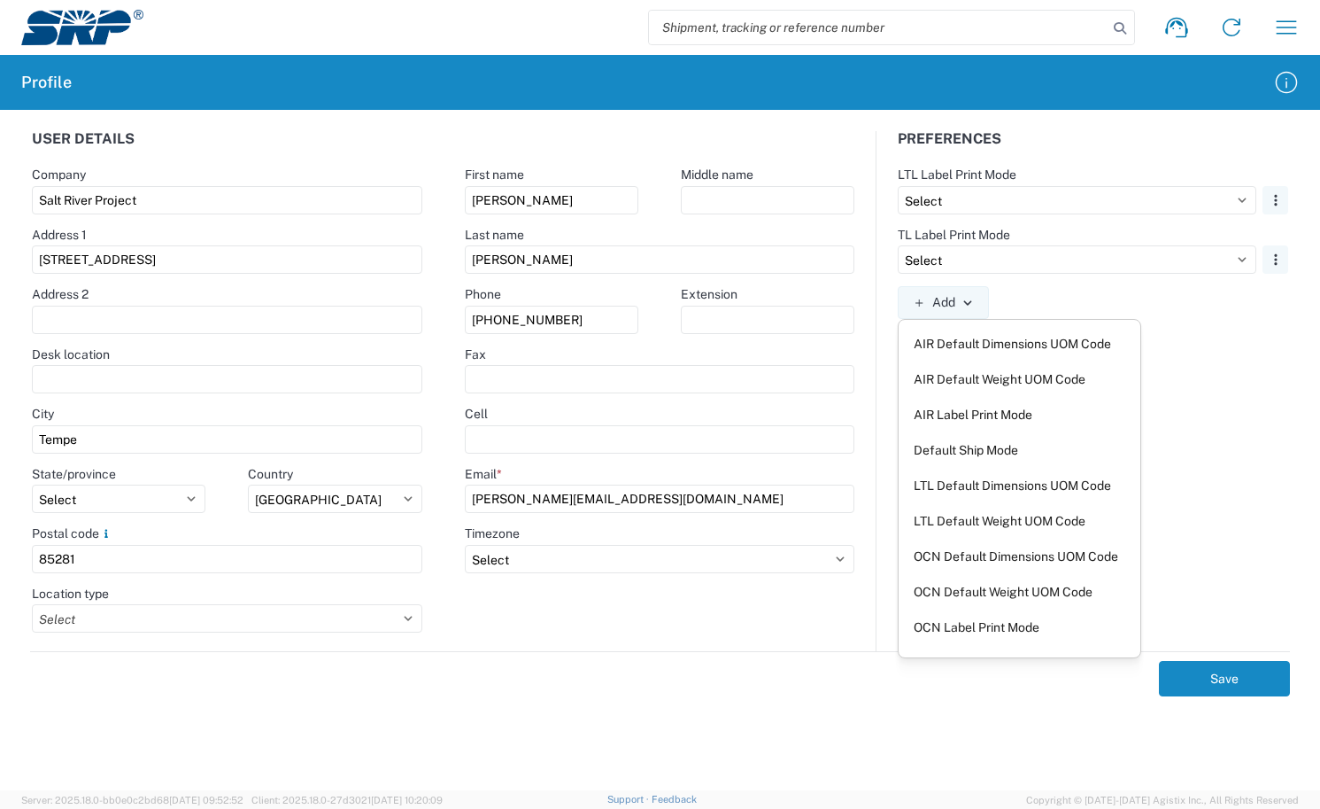
click at [284, 713] on form "User details Company Salt River Project Address 1 [STREET_ADDRESS] Address 2 De…" at bounding box center [660, 460] width 1299 height 659
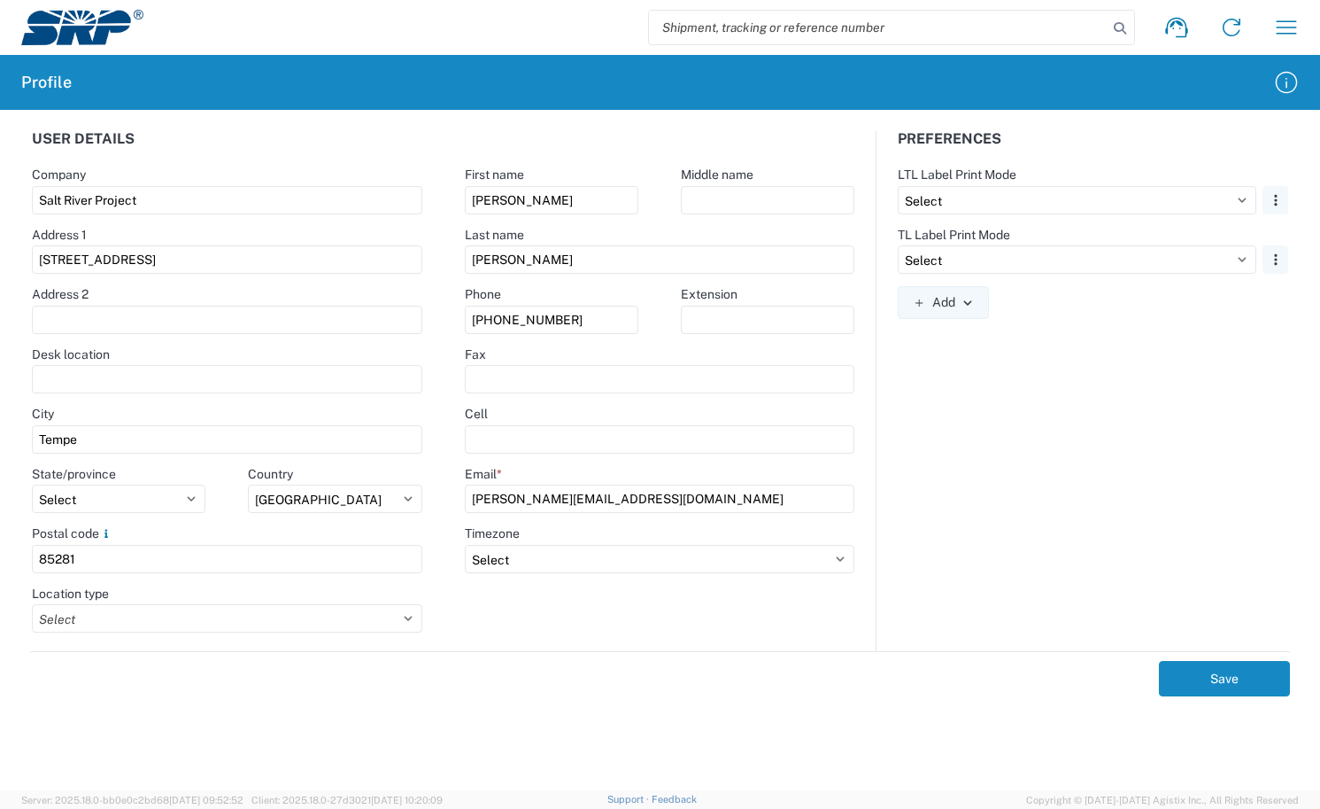
drag, startPoint x: 1027, startPoint y: 534, endPoint x: 1013, endPoint y: 546, distance: 18.3
click at [1028, 536] on div "Preferences LTL Label Print Mode Select Plain Thermal Remove TL Label Print Mod…" at bounding box center [1093, 391] width 433 height 520
click at [1277, 30] on icon "button" at bounding box center [1287, 27] width 28 height 28
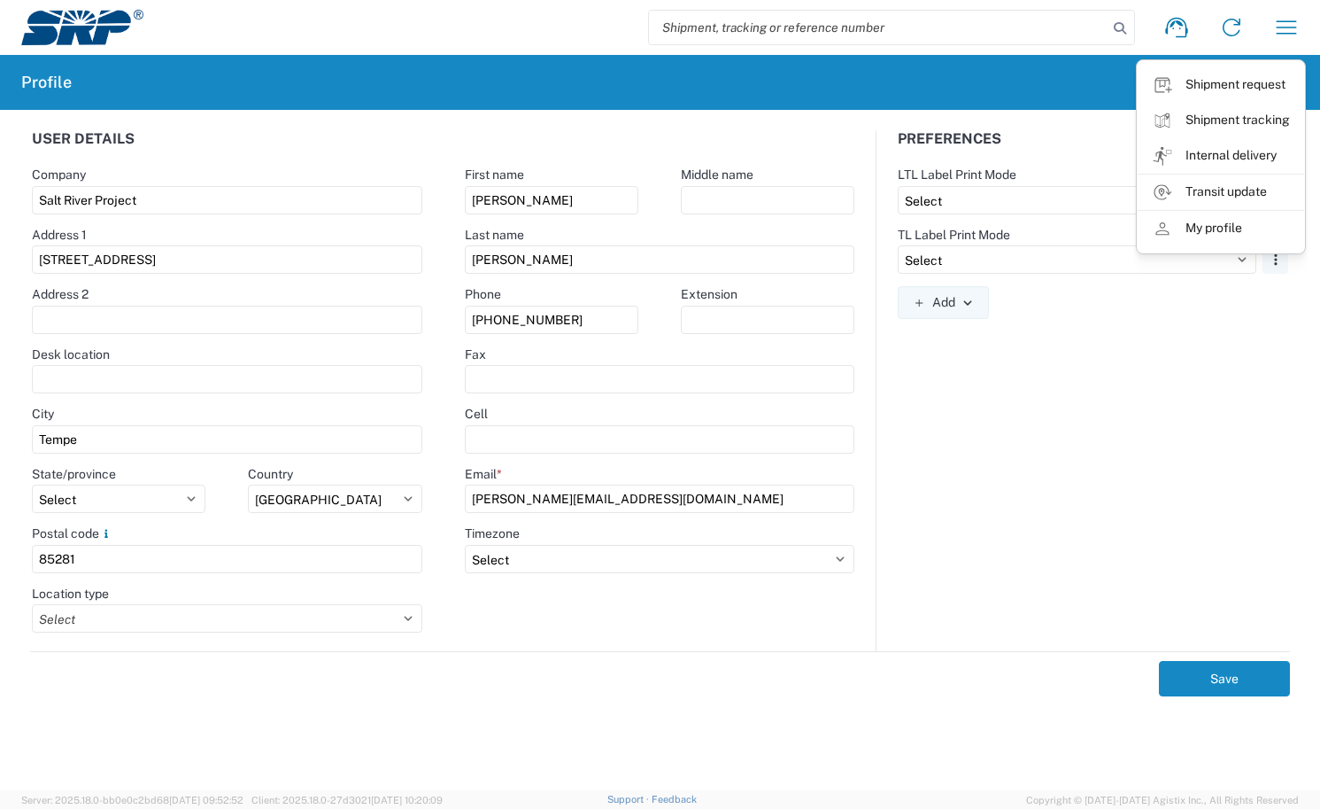
click at [1043, 476] on div "Preferences LTL Label Print Mode Select Plain Thermal Remove TL Label Print Mod…" at bounding box center [1093, 391] width 433 height 520
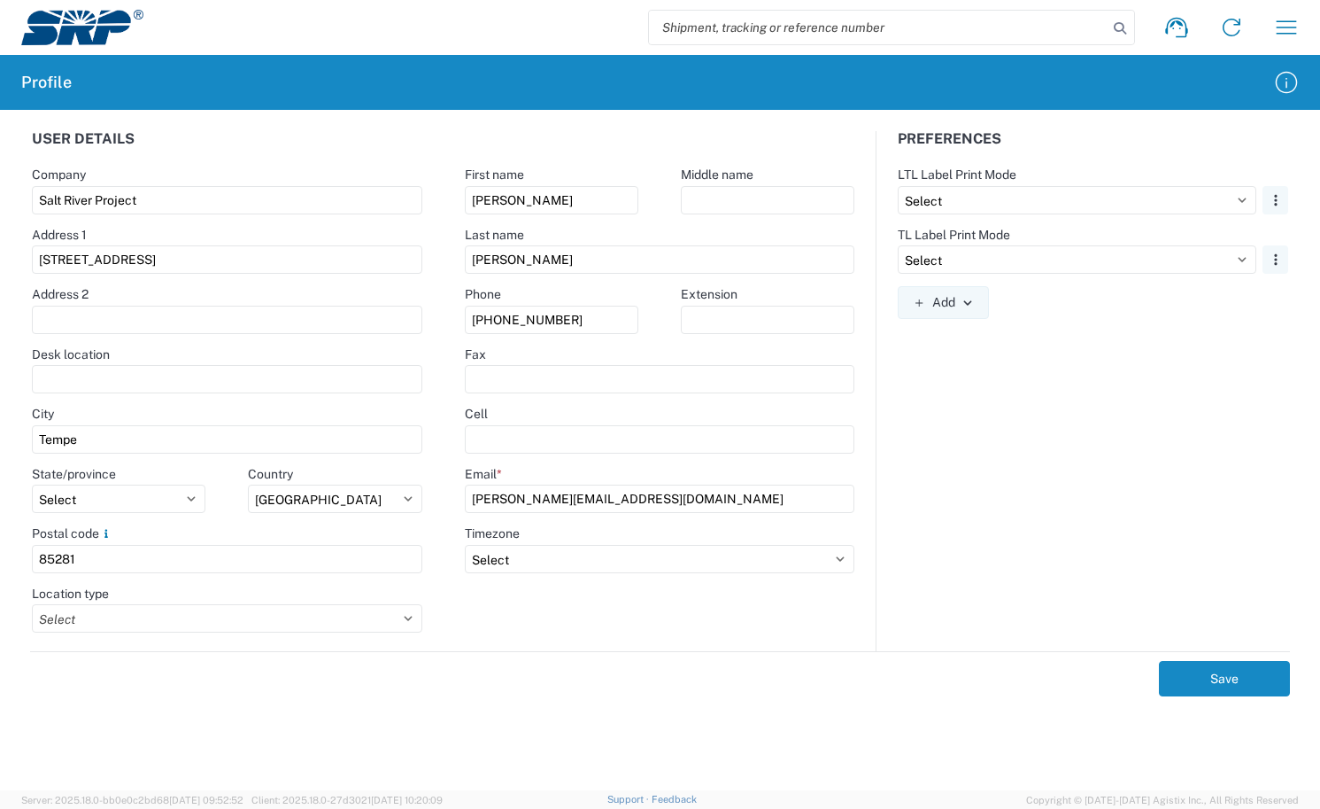
click at [925, 662] on div "Save" at bounding box center [660, 673] width 1260 height 45
click at [1037, 515] on div "Preferences LTL Label Print Mode Select Plain Thermal Remove TL Label Print Mod…" at bounding box center [1093, 391] width 433 height 520
drag, startPoint x: 678, startPoint y: 720, endPoint x: 698, endPoint y: 736, distance: 25.2
click at [678, 720] on form "User details Company Salt River Project Address 1 [STREET_ADDRESS] Address 2 De…" at bounding box center [660, 460] width 1299 height 659
click at [735, 723] on form "User details Company Salt River Project Address 1 [STREET_ADDRESS] Address 2 De…" at bounding box center [660, 460] width 1299 height 659
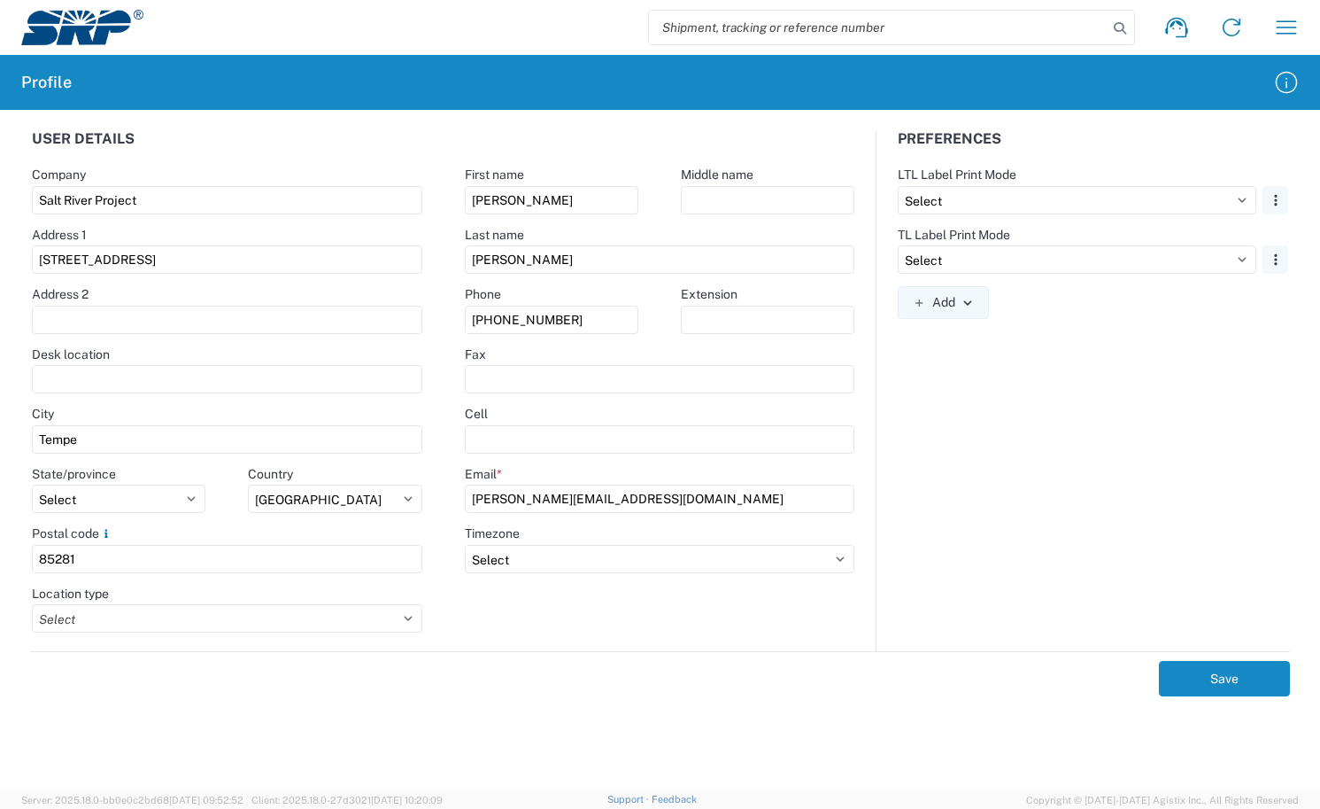
click at [68, 711] on form "User details Company Salt River Project Address 1 [STREET_ADDRESS] Address 2 De…" at bounding box center [660, 460] width 1299 height 659
drag, startPoint x: 278, startPoint y: 698, endPoint x: 287, endPoint y: 608, distance: 90.8
click at [276, 701] on form "User details Company Salt River Project Address 1 [STREET_ADDRESS] Address 2 De…" at bounding box center [660, 460] width 1299 height 659
click at [427, 713] on form "User details Company Salt River Project Address 1 [STREET_ADDRESS] Address 2 De…" at bounding box center [660, 460] width 1299 height 659
drag, startPoint x: 744, startPoint y: 767, endPoint x: 654, endPoint y: 678, distance: 126.5
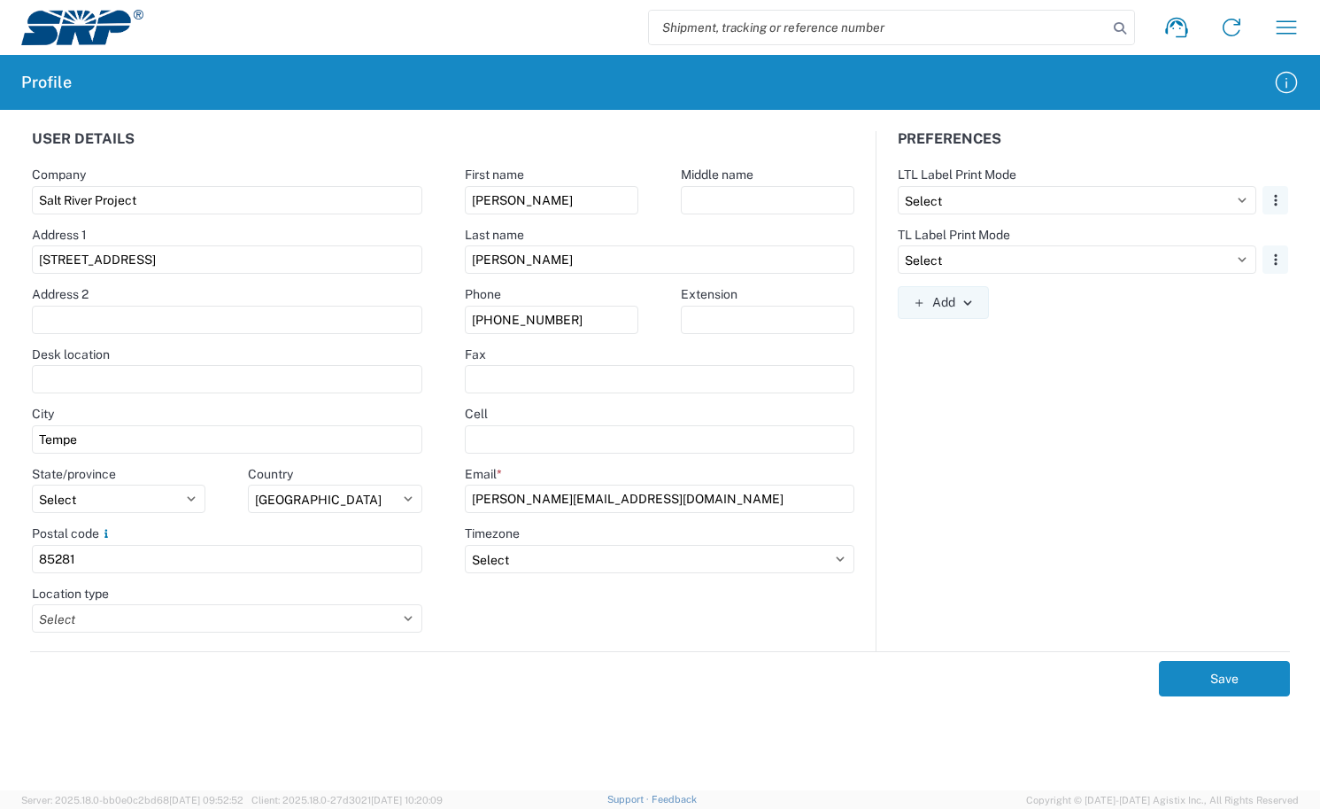
click at [741, 765] on form "User details Company Salt River Project Address 1 [STREET_ADDRESS] Address 2 De…" at bounding box center [660, 460] width 1299 height 659
drag, startPoint x: 948, startPoint y: 310, endPoint x: 954, endPoint y: 395, distance: 85.2
click at [954, 395] on div "Preferences LTL Label Print Mode Select Plain Thermal Remove TL Label Print Mod…" at bounding box center [1093, 391] width 433 height 520
click at [975, 417] on div "Preferences LTL Label Print Mode Select Plain Thermal Remove TL Label Print Mod…" at bounding box center [1093, 391] width 433 height 520
click at [1065, 523] on div "Preferences LTL Label Print Mode Select Plain Thermal Remove TL Label Print Mod…" at bounding box center [1093, 391] width 433 height 520
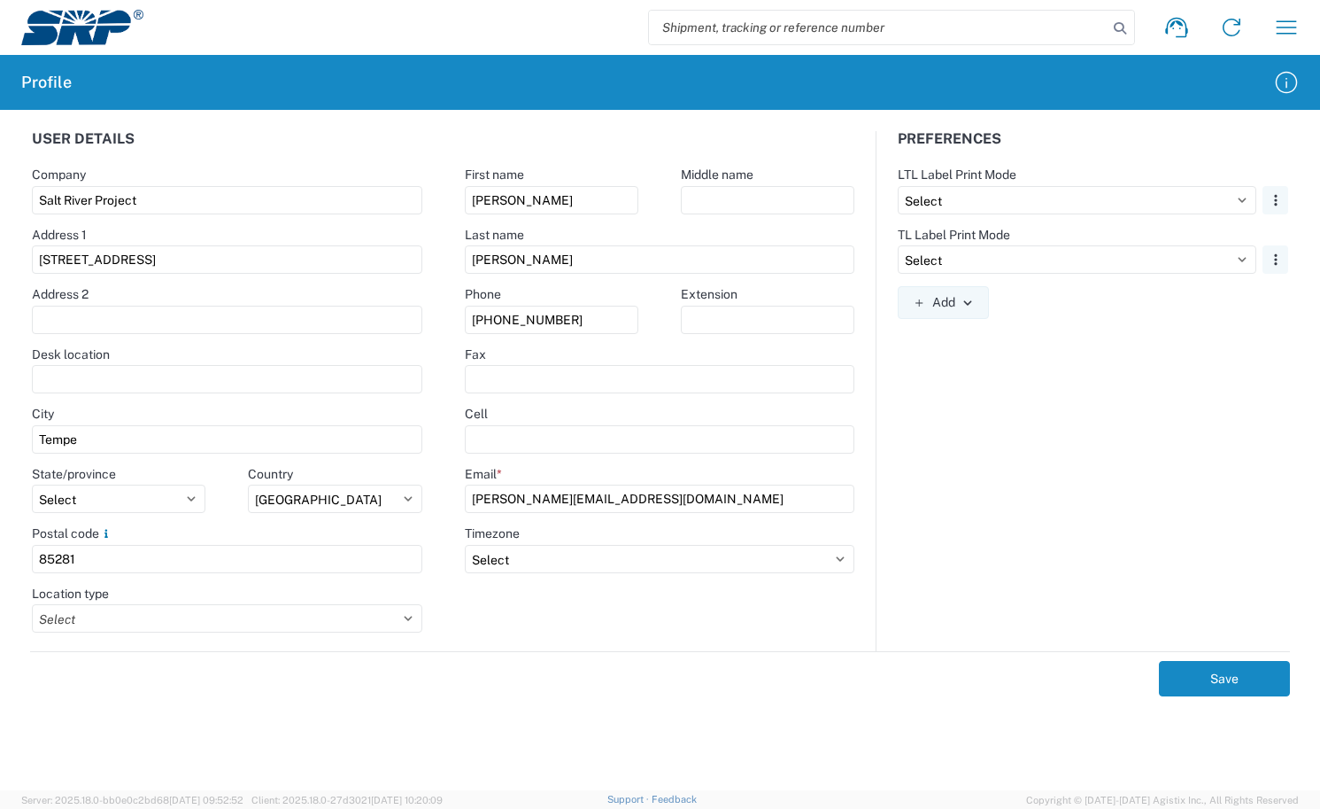
click at [1072, 492] on div "Preferences LTL Label Print Mode Select Plain Thermal Remove TL Label Print Mod…" at bounding box center [1093, 391] width 433 height 520
click at [1022, 416] on div "Preferences LTL Label Print Mode Select Plain Thermal Remove TL Label Print Mod…" at bounding box center [1093, 391] width 433 height 520
click at [333, 758] on form "User details Company Salt River Project Address 1 [STREET_ADDRESS] Address 2 De…" at bounding box center [660, 460] width 1299 height 659
